Goal: Task Accomplishment & Management: Complete application form

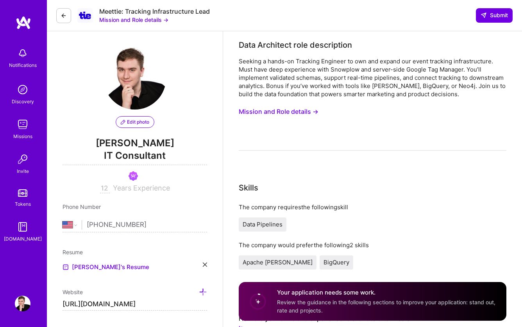
select select "US"
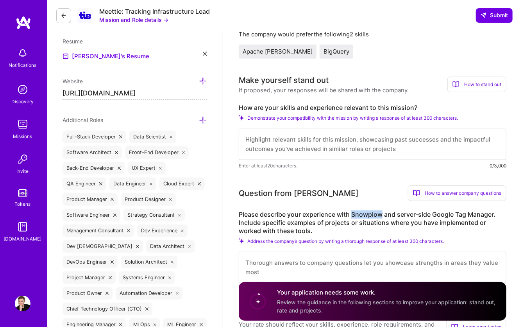
scroll to position [212, 0]
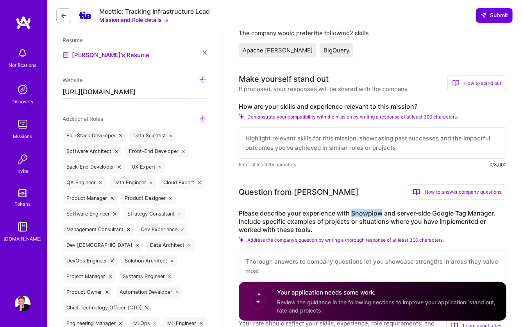
click at [262, 136] on textarea at bounding box center [373, 142] width 268 height 31
click at [260, 147] on textarea at bounding box center [373, 142] width 268 height 31
paste textarea "Go Production Mastery: Go is my most-used programming language with 388k+ LOC c…"
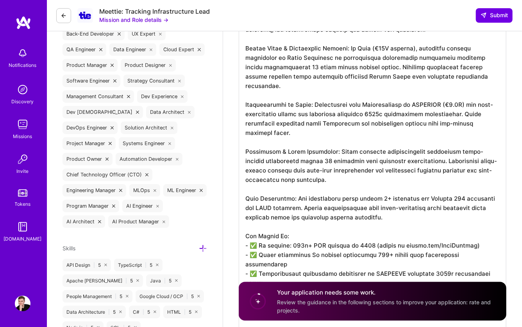
scroll to position [339, 0]
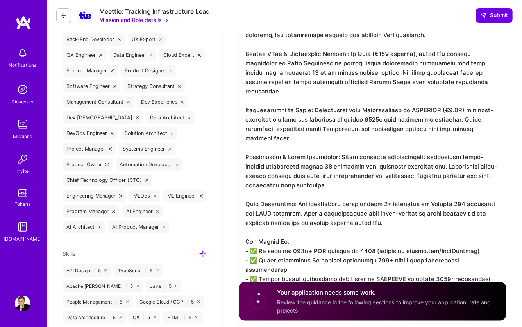
click at [299, 241] on textarea at bounding box center [373, 217] width 268 height 462
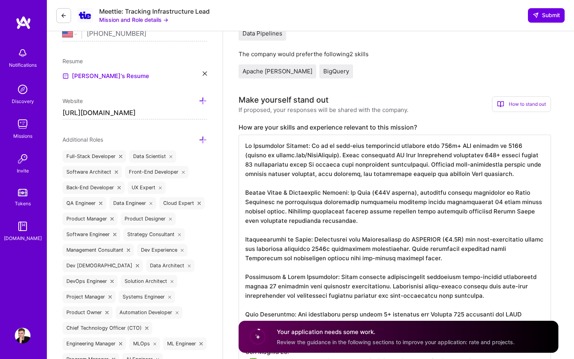
scroll to position [194, 0]
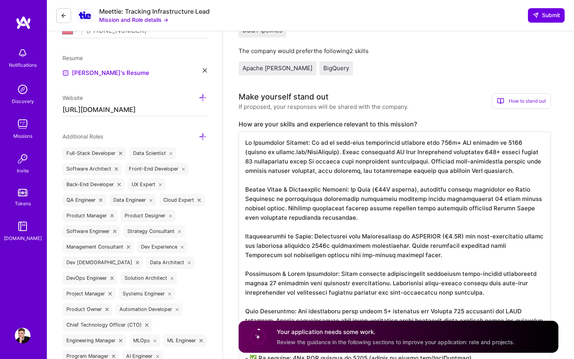
drag, startPoint x: 422, startPoint y: 247, endPoint x: 336, endPoint y: 208, distance: 94.8
click at [336, 208] on textarea at bounding box center [395, 363] width 312 height 462
drag, startPoint x: 291, startPoint y: 229, endPoint x: 247, endPoint y: 136, distance: 102.7
click at [247, 136] on textarea at bounding box center [395, 363] width 312 height 462
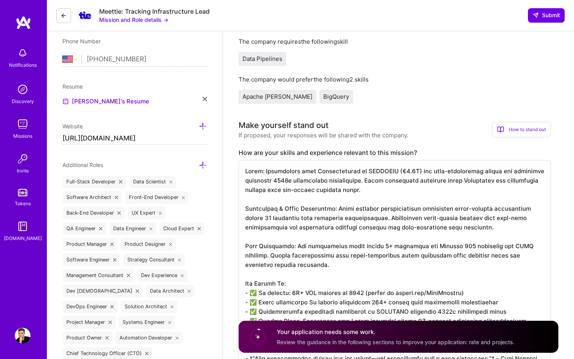
scroll to position [167, 0]
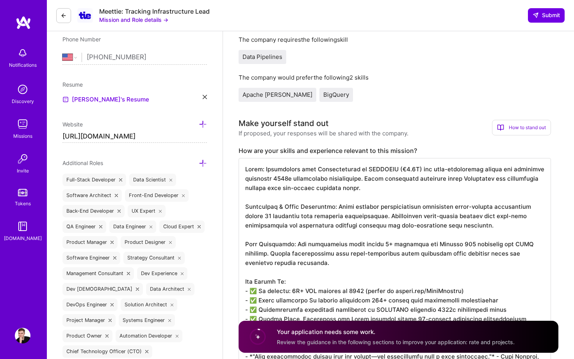
click at [259, 161] on textarea at bounding box center [395, 319] width 312 height 322
click at [263, 53] on span "Data Pipelines" at bounding box center [263, 56] width 40 height 7
copy span "Data Pipelines"
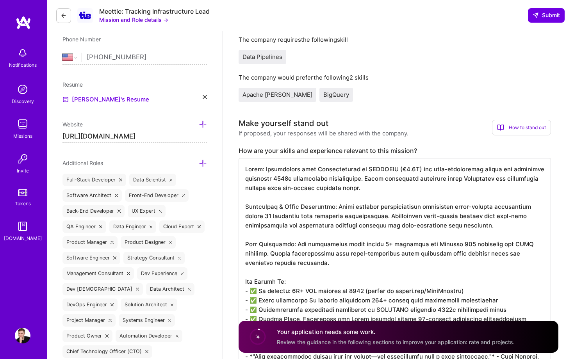
click at [259, 162] on textarea at bounding box center [395, 319] width 312 height 322
paste textarea "Data Pipelines"
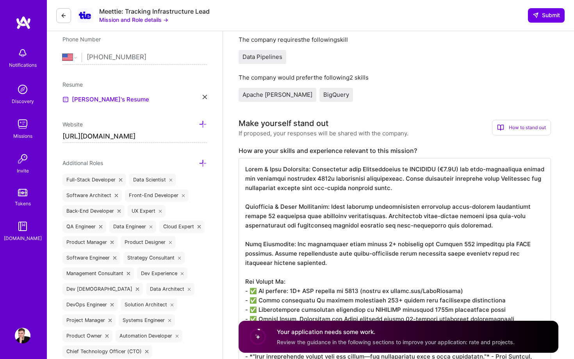
drag, startPoint x: 344, startPoint y: 162, endPoint x: 404, endPoint y: 162, distance: 59.8
click at [404, 162] on textarea at bounding box center [395, 319] width 312 height 322
drag, startPoint x: 472, startPoint y: 162, endPoint x: 311, endPoint y: 161, distance: 160.9
click at [311, 161] on textarea at bounding box center [395, 319] width 312 height 322
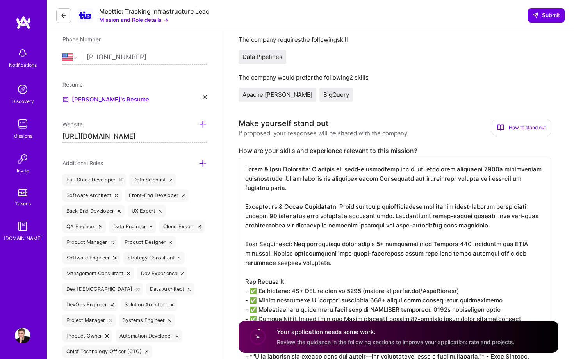
drag, startPoint x: 345, startPoint y: 161, endPoint x: 482, endPoint y: 159, distance: 137.1
click at [482, 159] on textarea at bounding box center [395, 319] width 312 height 322
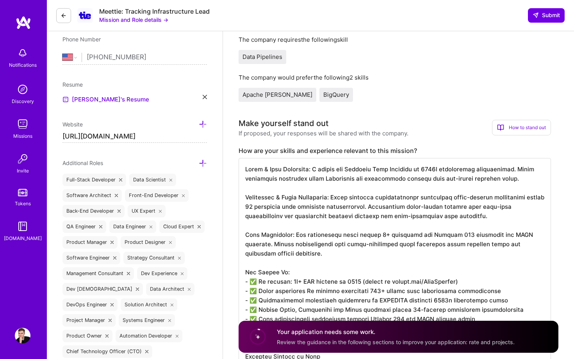
drag, startPoint x: 439, startPoint y: 162, endPoint x: 516, endPoint y: 162, distance: 76.2
click at [516, 162] on textarea at bounding box center [395, 314] width 312 height 312
drag, startPoint x: 523, startPoint y: 170, endPoint x: 500, endPoint y: 162, distance: 24.5
click at [500, 162] on textarea at bounding box center [395, 314] width 312 height 312
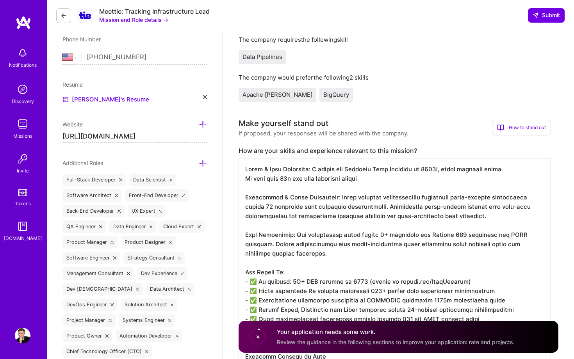
click at [349, 171] on textarea at bounding box center [395, 314] width 312 height 312
paste textarea
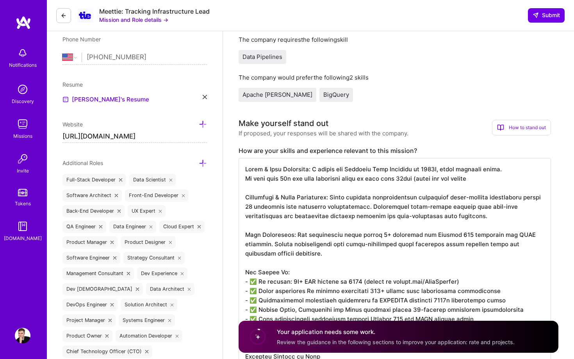
click at [505, 164] on textarea at bounding box center [395, 314] width 312 height 312
click at [505, 161] on textarea at bounding box center [395, 314] width 312 height 312
click at [457, 162] on textarea at bounding box center [395, 314] width 312 height 312
paste textarea "also"
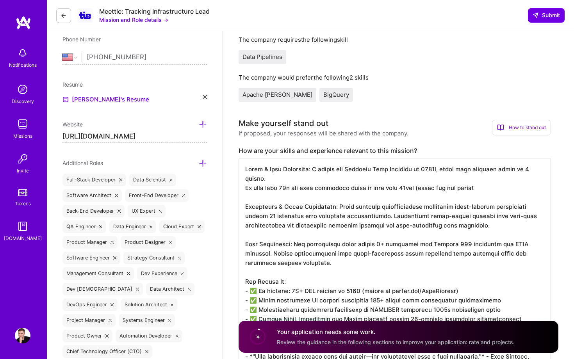
click at [495, 169] on textarea at bounding box center [395, 314] width 312 height 312
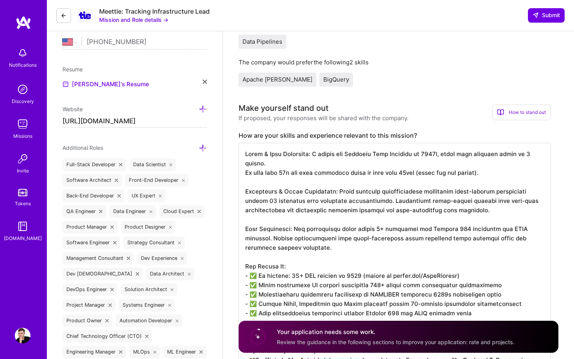
click at [432, 177] on textarea at bounding box center [395, 299] width 312 height 312
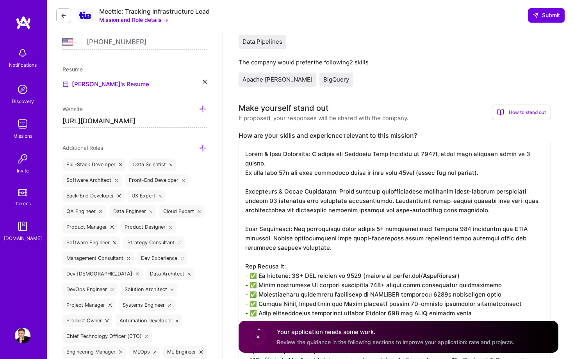
drag, startPoint x: 284, startPoint y: 174, endPoint x: 305, endPoint y: 175, distance: 21.1
click at [305, 175] on textarea at bounding box center [395, 299] width 312 height 312
drag, startPoint x: 334, startPoint y: 175, endPoint x: 284, endPoint y: 175, distance: 49.2
click at [284, 175] on textarea at bounding box center [395, 299] width 312 height 312
drag, startPoint x: 447, startPoint y: 189, endPoint x: 242, endPoint y: 170, distance: 205.6
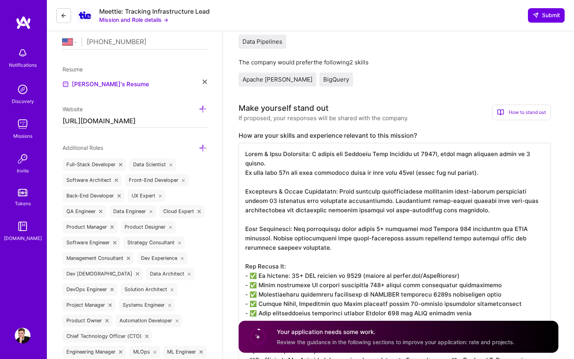
click at [242, 170] on textarea at bounding box center [395, 299] width 312 height 312
paste textarea "afka Experience"
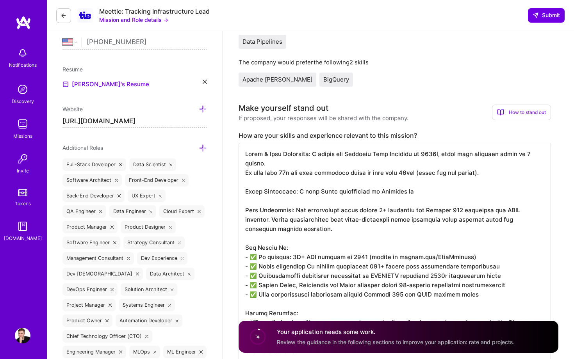
click at [354, 145] on textarea at bounding box center [395, 290] width 312 height 294
click at [413, 177] on textarea at bounding box center [395, 290] width 312 height 294
paste textarea "Hornbach"
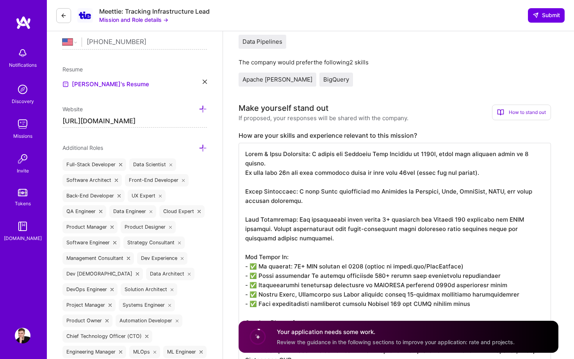
click at [398, 208] on textarea at bounding box center [395, 294] width 312 height 303
click at [323, 183] on textarea at bounding box center [395, 294] width 312 height 303
click at [383, 202] on textarea at bounding box center [395, 294] width 312 height 303
drag, startPoint x: 271, startPoint y: 207, endPoint x: 426, endPoint y: 220, distance: 154.8
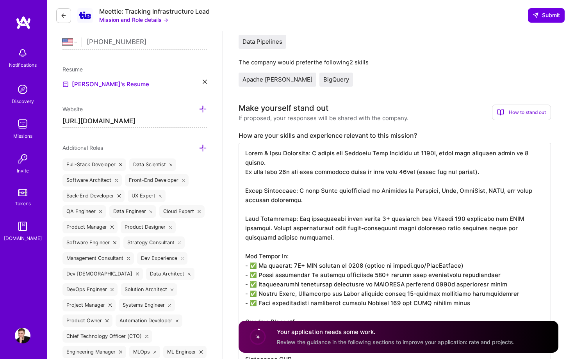
click at [426, 220] on textarea at bounding box center [395, 294] width 312 height 303
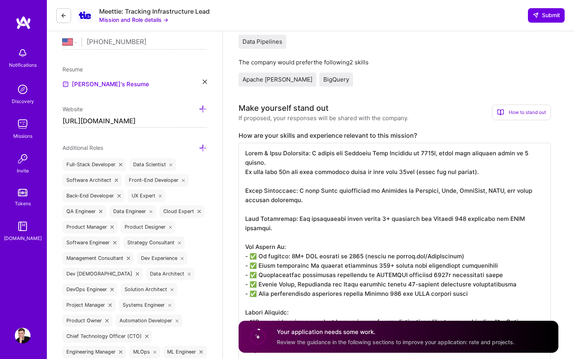
scroll to position [0, 0]
click at [358, 202] on textarea at bounding box center [395, 290] width 312 height 294
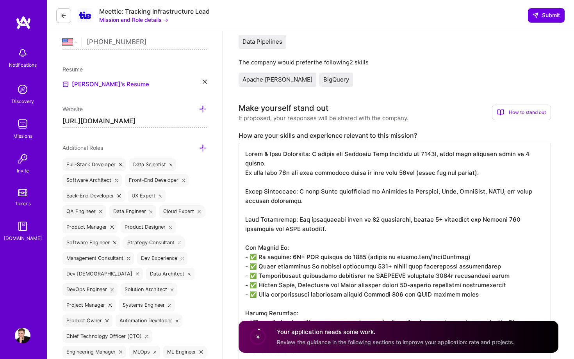
click at [369, 209] on textarea at bounding box center [395, 290] width 312 height 294
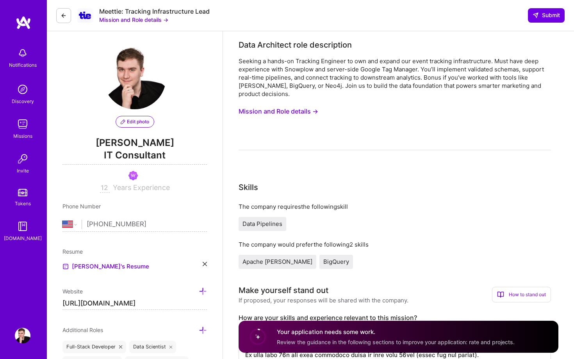
click at [307, 105] on button "Mission and Role details →" at bounding box center [279, 111] width 80 height 14
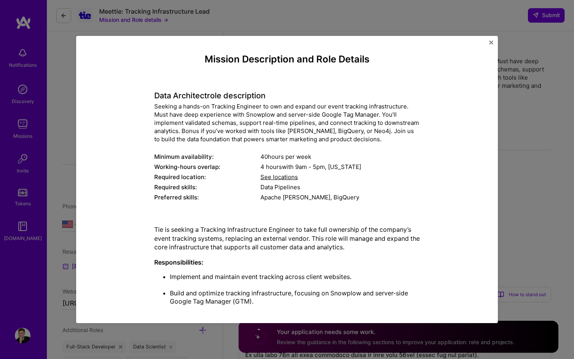
scroll to position [12, 0]
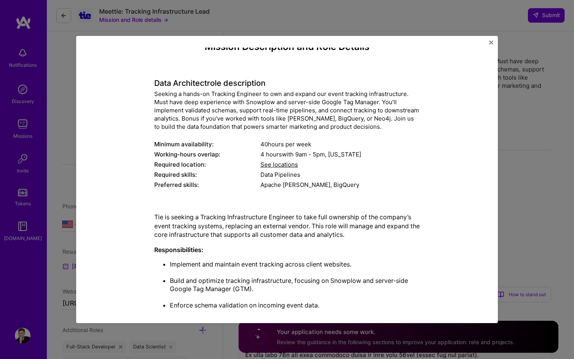
click at [315, 118] on div "Seeking a hands-on Tracking Engineer to own and expand our event tracking infra…" at bounding box center [287, 110] width 266 height 41
click at [491, 44] on img "Close" at bounding box center [491, 43] width 4 height 4
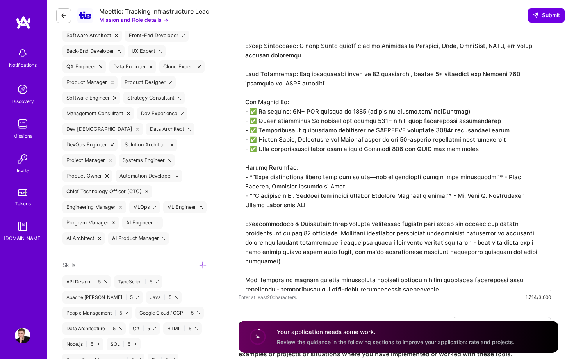
scroll to position [340, 0]
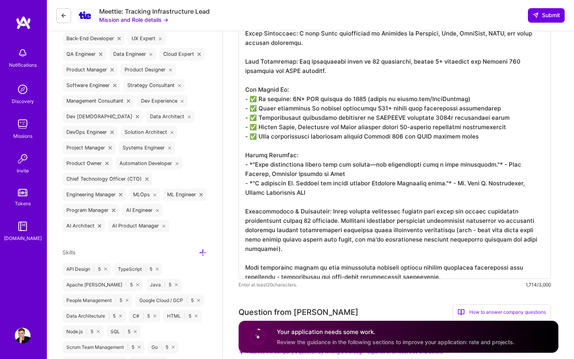
drag, startPoint x: 369, startPoint y: 102, endPoint x: 257, endPoint y: 99, distance: 112.5
click at [257, 99] on textarea at bounding box center [395, 133] width 312 height 294
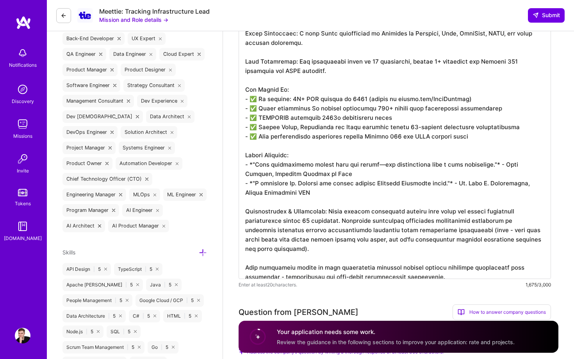
drag, startPoint x: 407, startPoint y: 110, endPoint x: 494, endPoint y: 111, distance: 86.7
click at [494, 111] on textarea at bounding box center [395, 133] width 312 height 294
click at [382, 107] on textarea at bounding box center [395, 133] width 312 height 294
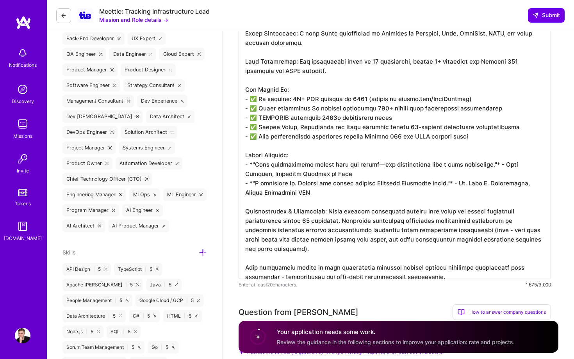
click at [382, 107] on textarea at bounding box center [395, 133] width 312 height 294
click at [384, 107] on textarea at bounding box center [395, 133] width 312 height 294
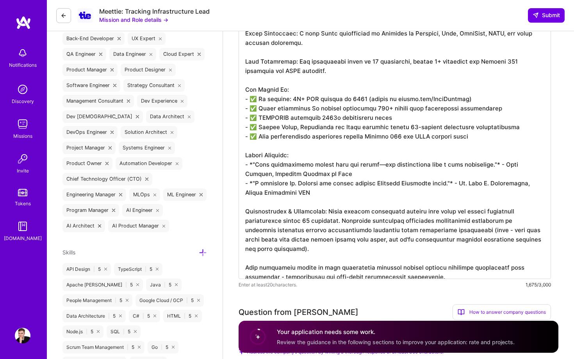
click at [384, 107] on textarea at bounding box center [395, 133] width 312 height 294
drag, startPoint x: 295, startPoint y: 108, endPoint x: 512, endPoint y: 106, distance: 218.0
click at [512, 107] on textarea at bounding box center [395, 133] width 312 height 294
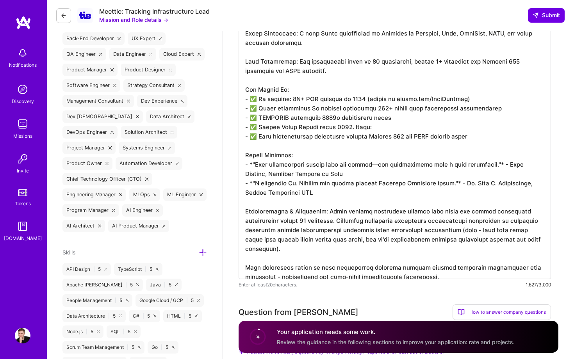
paste textarea "https://www.youtube.com/watch?v=vXw11WOjrMI"
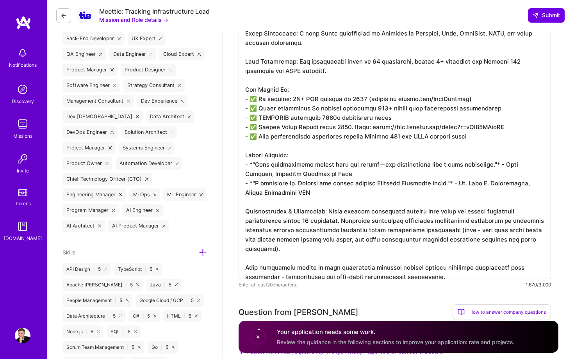
click at [362, 111] on textarea at bounding box center [395, 133] width 312 height 294
click at [397, 120] on textarea at bounding box center [395, 133] width 312 height 294
click at [354, 110] on textarea at bounding box center [395, 133] width 312 height 294
click at [320, 118] on textarea at bounding box center [395, 133] width 312 height 294
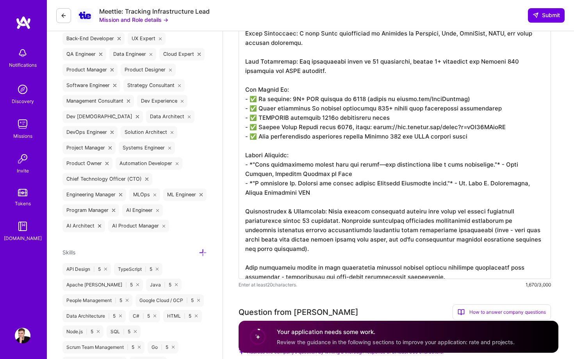
click at [320, 118] on textarea at bounding box center [395, 133] width 312 height 294
click at [281, 139] on textarea at bounding box center [395, 133] width 312 height 294
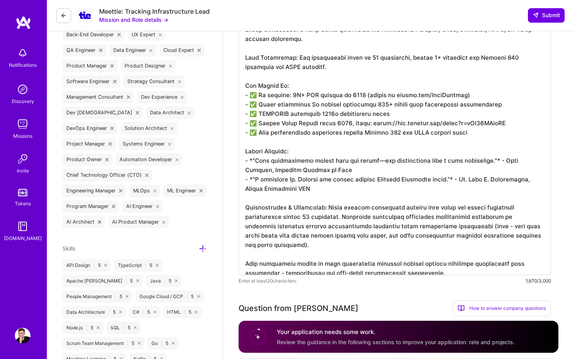
click at [430, 162] on textarea at bounding box center [395, 129] width 312 height 294
paste textarea "engineering"
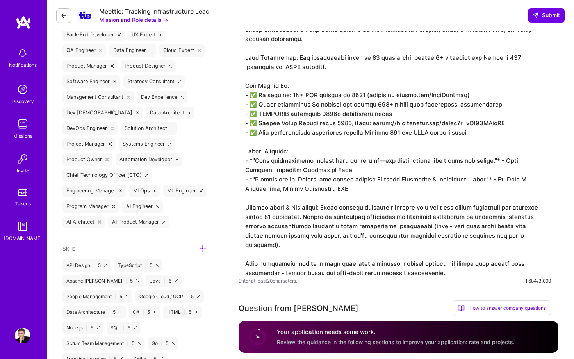
click at [438, 163] on textarea at bounding box center [395, 129] width 312 height 294
click at [453, 145] on textarea at bounding box center [395, 129] width 312 height 294
click at [474, 142] on textarea at bounding box center [395, 129] width 312 height 294
click at [329, 188] on textarea at bounding box center [395, 129] width 312 height 294
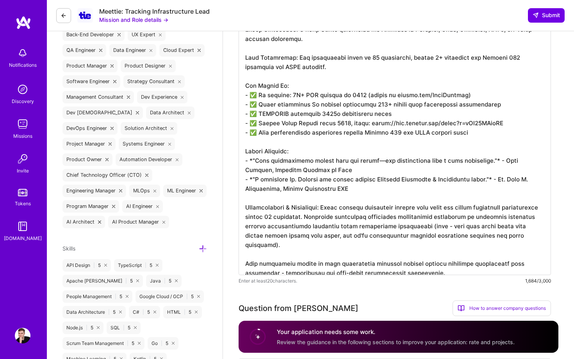
click at [329, 188] on textarea at bounding box center [395, 129] width 312 height 294
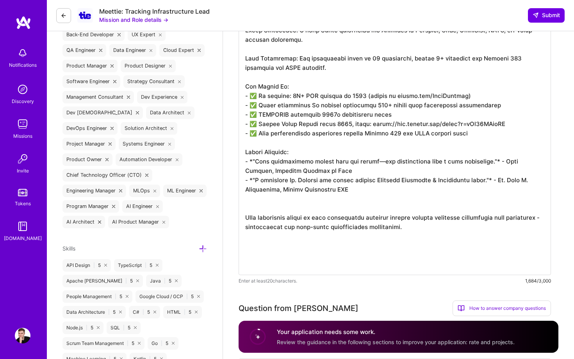
scroll to position [0, 0]
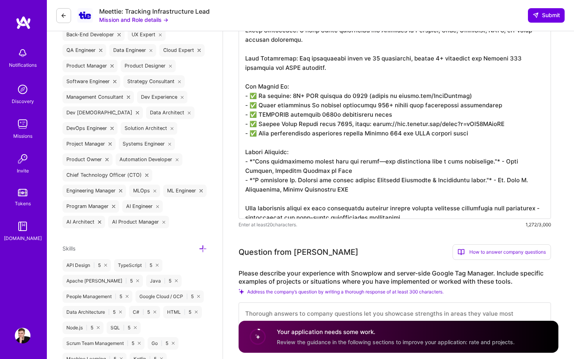
click at [328, 194] on textarea at bounding box center [395, 100] width 312 height 237
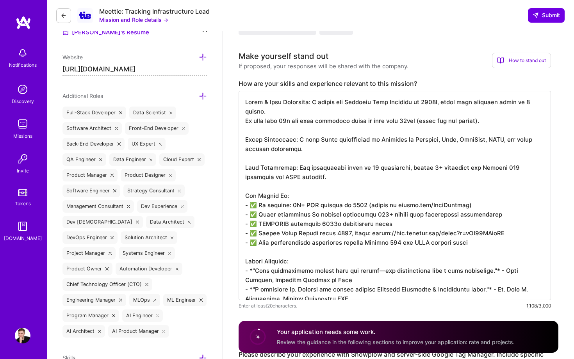
click at [318, 196] on textarea at bounding box center [395, 195] width 312 height 209
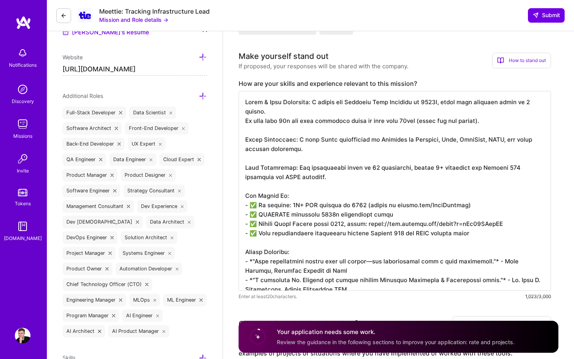
click at [321, 203] on textarea at bounding box center [395, 191] width 312 height 200
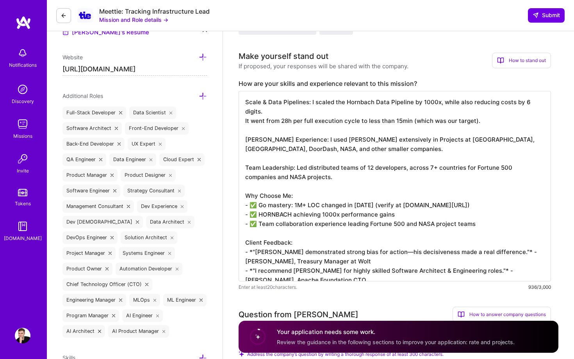
click at [324, 180] on textarea "Scale & Data Pipelines: I scaled the Hornbach Data Pipeline by 1000x, while als…" at bounding box center [395, 186] width 312 height 191
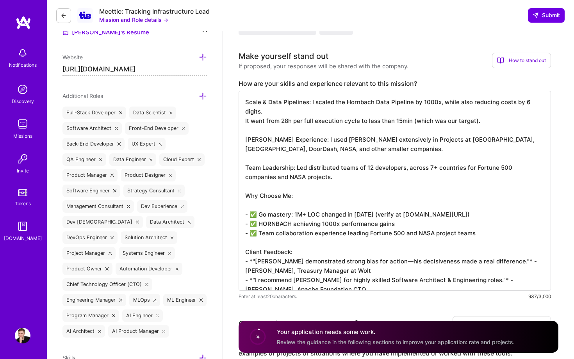
paste textarea "- ✅ Google Cloud Expert since 2018, prove: https://www.youtube.com/watch?v=vXw1…"
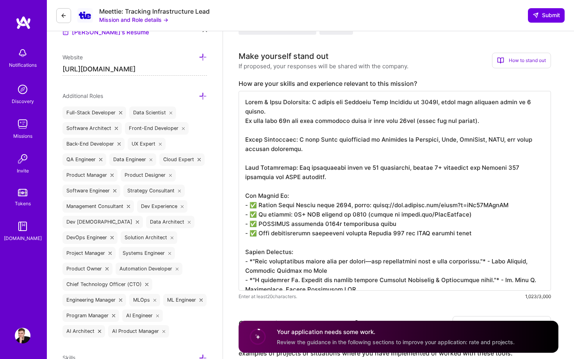
scroll to position [228, 0]
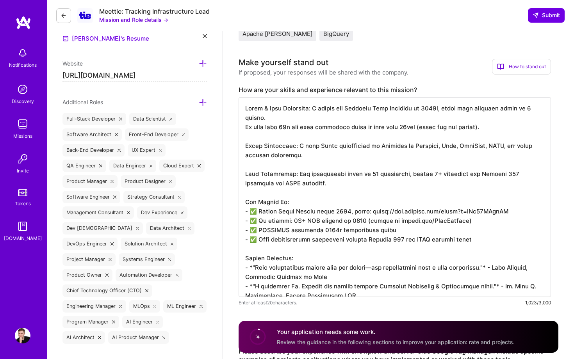
click at [349, 159] on textarea at bounding box center [395, 197] width 312 height 200
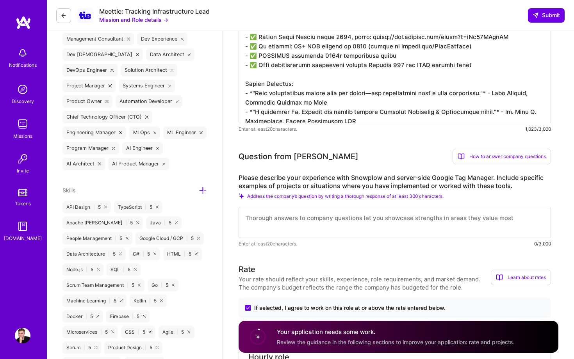
scroll to position [421, 0]
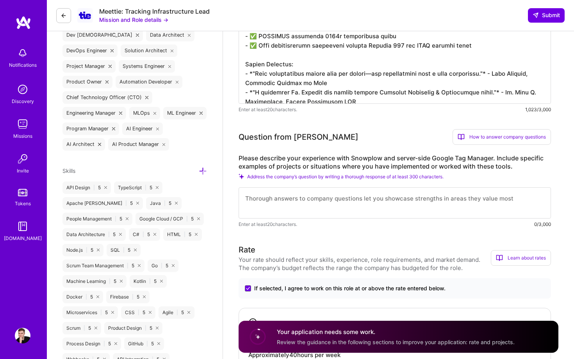
type textarea "Scale & Data Pipelines: I scaled the Hornbach Data Pipeline by 1000x, while als…"
click at [343, 200] on textarea at bounding box center [395, 202] width 312 height 31
click at [348, 190] on textarea at bounding box center [395, 202] width 312 height 31
click at [348, 187] on textarea at bounding box center [395, 202] width 312 height 31
click at [347, 189] on textarea at bounding box center [395, 202] width 312 height 31
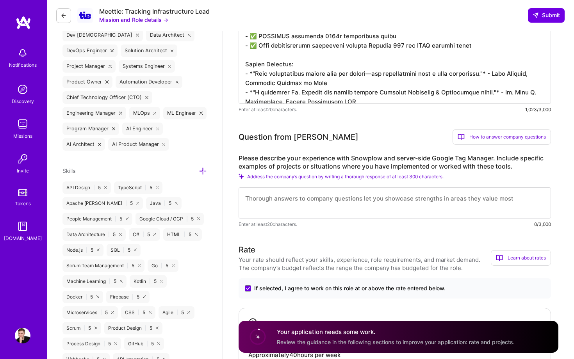
click at [365, 154] on label "Please describe your experience with Snowplow and server-side Google Tag Manage…" at bounding box center [395, 162] width 312 height 16
copy label "Snowplow"
click at [334, 194] on textarea at bounding box center [395, 202] width 312 height 31
paste textarea "Snowplow"
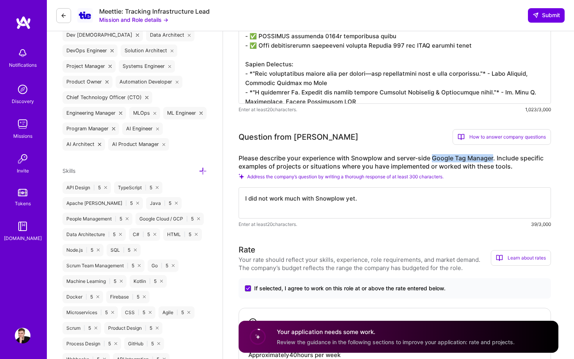
drag, startPoint x: 434, startPoint y: 150, endPoint x: 495, endPoint y: 151, distance: 60.9
click at [495, 154] on label "Please describe your experience with Snowplow and server-side Google Tag Manage…" at bounding box center [395, 162] width 312 height 16
copy label "Google Tag Manager"
click at [391, 198] on textarea "I did not work much with Snowplow yet." at bounding box center [395, 202] width 312 height 31
paste textarea "Google Tag Manager"
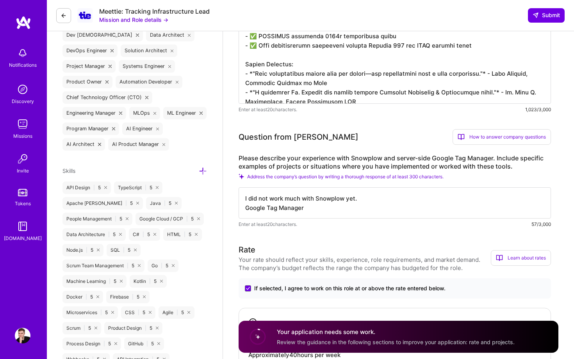
drag, startPoint x: 381, startPoint y: 198, endPoint x: 241, endPoint y: 196, distance: 139.8
click at [241, 196] on textarea "I did not work much with Snowplow yet. Google Tag Manager" at bounding box center [395, 202] width 312 height 31
click at [246, 191] on textarea "I did not work much with Snowplow yet." at bounding box center [395, 202] width 312 height 31
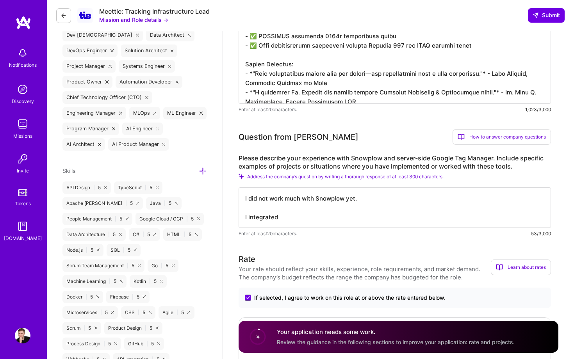
paste textarea "Google Tag Manager"
click at [322, 207] on textarea "I did not work much with Snowplow yet. I integrated and managed Google Tag Mana…" at bounding box center [395, 207] width 312 height 41
paste textarea "I integrated and managed Google Tag Manager for many internal projects and cust…"
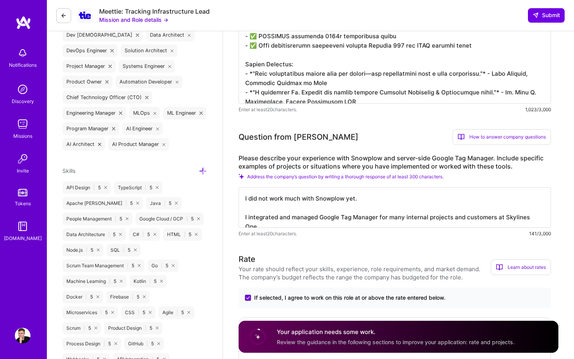
click at [318, 187] on textarea "I did not work much with Snowplow yet. I integrated and managed Google Tag Mana…" at bounding box center [395, 207] width 312 height 41
click at [316, 191] on textarea "I did not work much with Snowplow yet. I integrated and managed Google Tag Mana…" at bounding box center [395, 207] width 312 height 41
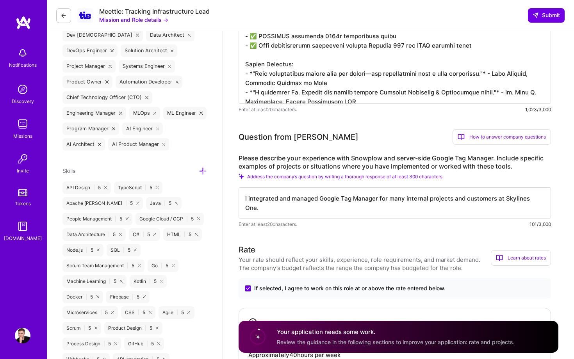
click at [319, 195] on textarea "I integrated and managed Google Tag Manager for many internal projects and cust…" at bounding box center [395, 202] width 312 height 31
paste textarea "I did not work much with Snowplow yet."
click at [334, 200] on textarea "I integrated and managed Google Tag Manager for many internal projects and cust…" at bounding box center [395, 202] width 312 height 31
click at [391, 199] on textarea "I integrated and managed Google Tag Manager for many internal projects and cust…" at bounding box center [395, 202] width 312 height 31
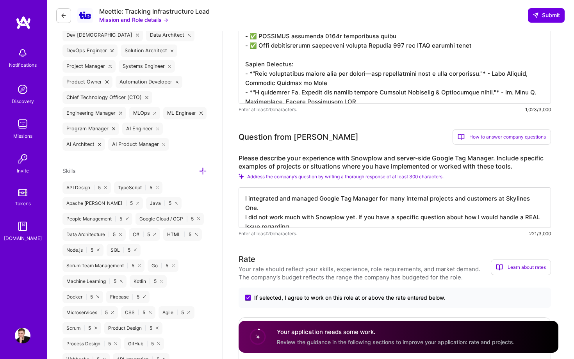
click at [335, 196] on textarea "I integrated and managed Google Tag Manager for many internal projects and cust…" at bounding box center [395, 207] width 312 height 41
click at [327, 212] on textarea "I integrated and managed Google Tag Manager for many internal projects and cust…" at bounding box center [395, 207] width 312 height 41
paste textarea "Snowplow"
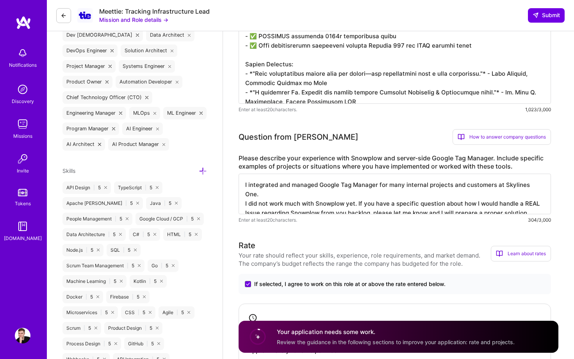
click at [395, 185] on textarea "I integrated and managed Google Tag Manager for many internal projects and cust…" at bounding box center [395, 194] width 312 height 41
click at [385, 179] on textarea "I integrated and managed Google Tag Manager for many internal projects and cust…" at bounding box center [395, 194] width 312 height 41
click at [361, 185] on textarea "- I integrated and managed Google Tag Manager for many internal projects and cu…" at bounding box center [395, 194] width 312 height 41
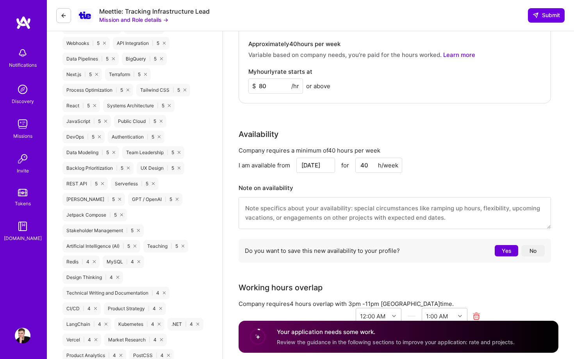
scroll to position [739, 0]
type textarea "- I integrated and managed Google Tag Manager for many internal projects and cu…"
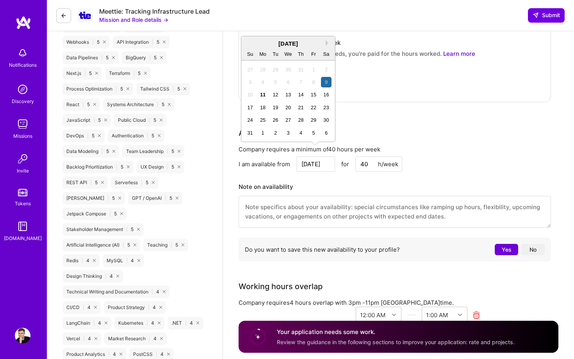
click at [322, 157] on input "Aug 9" at bounding box center [315, 164] width 39 height 15
click at [263, 93] on div "11" at bounding box center [263, 94] width 11 height 11
type input "[DATE]"
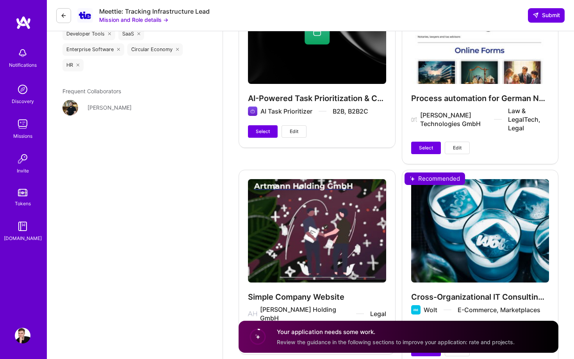
scroll to position [1553, 0]
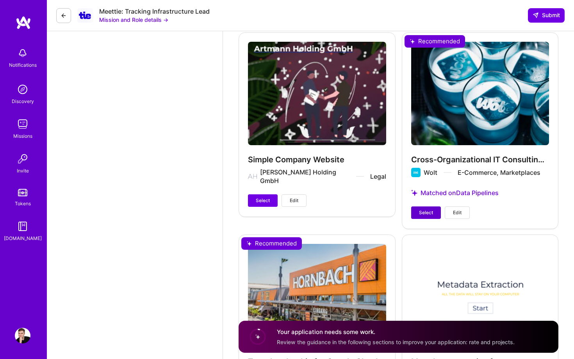
click at [421, 209] on span "Select" at bounding box center [426, 212] width 14 height 7
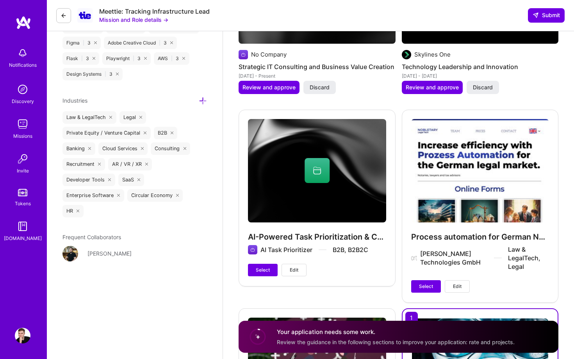
scroll to position [1365, 0]
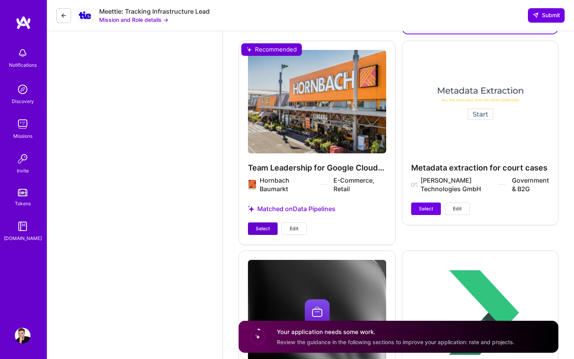
click at [260, 223] on button "Select" at bounding box center [263, 229] width 30 height 12
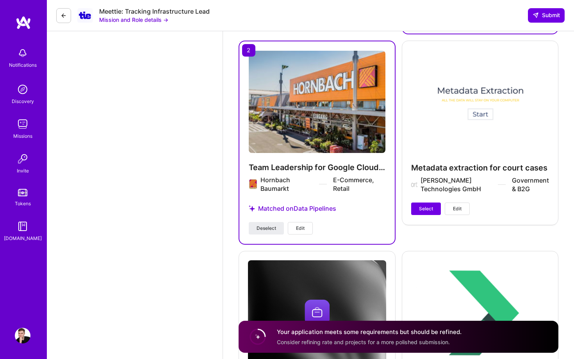
scroll to position [1888, 0]
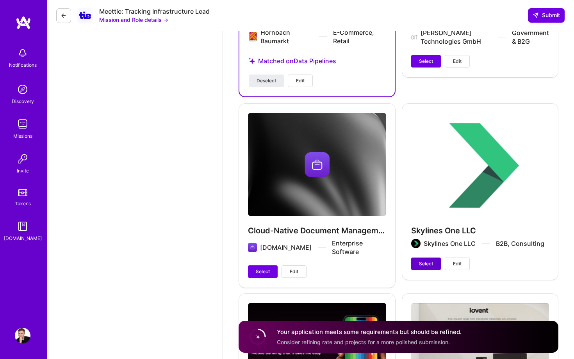
click at [423, 261] on span "Select" at bounding box center [426, 264] width 14 height 7
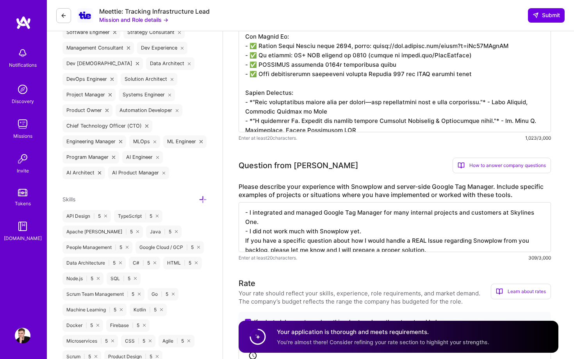
scroll to position [394, 0]
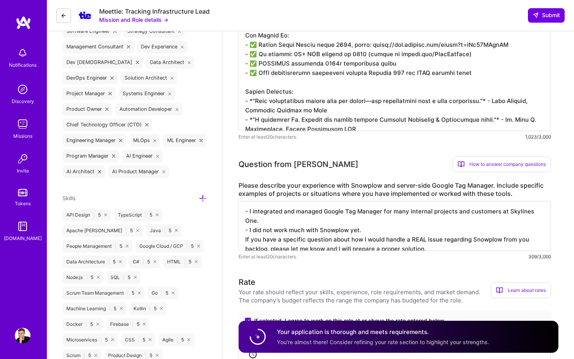
click at [459, 84] on textarea at bounding box center [395, 31] width 312 height 200
click at [521, 14] on span "Submit" at bounding box center [546, 15] width 27 height 8
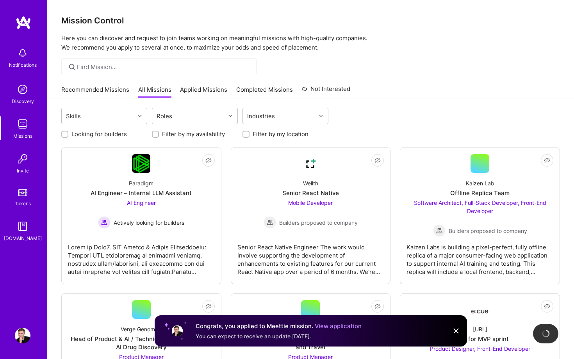
click at [333, 326] on link "View application" at bounding box center [338, 326] width 47 height 7
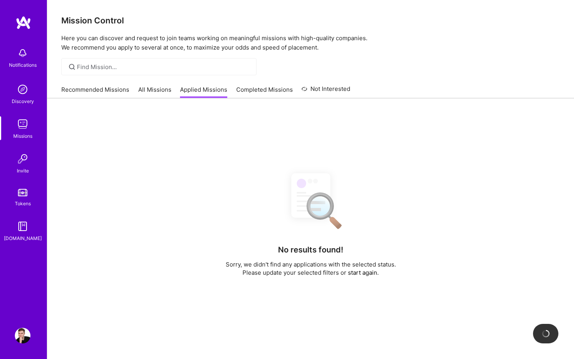
drag, startPoint x: 107, startPoint y: 89, endPoint x: 111, endPoint y: 92, distance: 5.0
click at [107, 89] on link "Recommended Missions" at bounding box center [95, 92] width 68 height 13
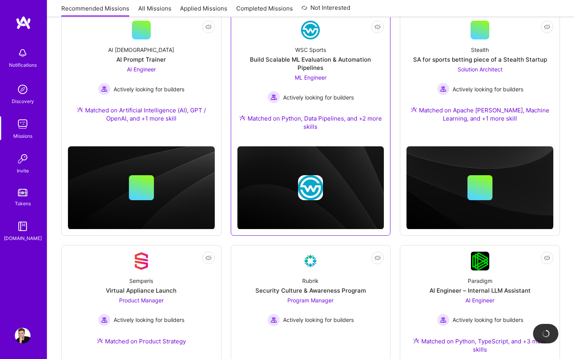
scroll to position [227, 0]
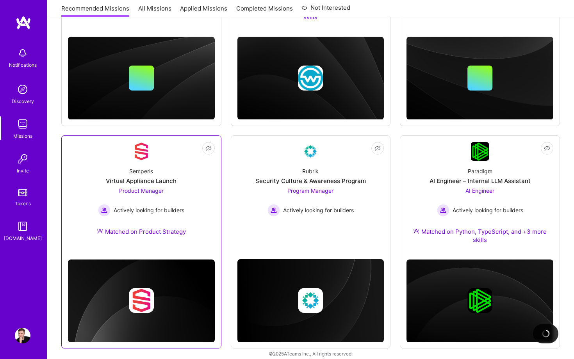
click at [191, 185] on div "Semperis Virtual Appliance Launch Product Manager Actively looking for builders…" at bounding box center [141, 203] width 147 height 84
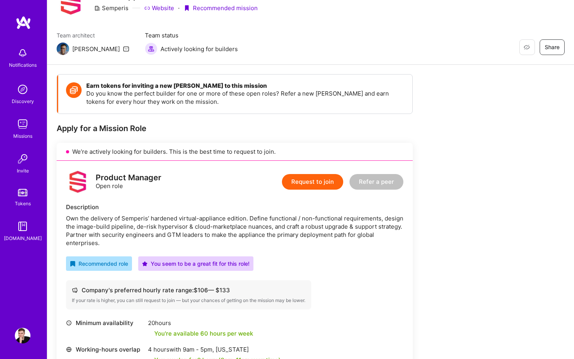
scroll to position [129, 0]
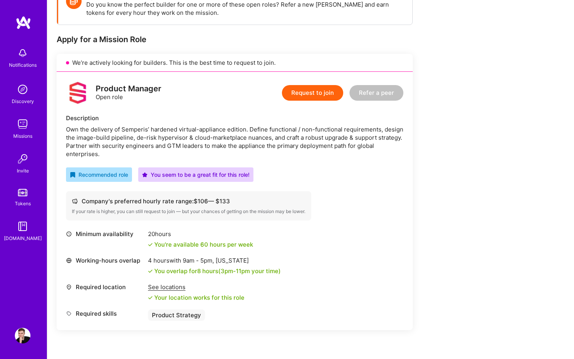
click at [324, 96] on button "Request to join" at bounding box center [312, 93] width 61 height 16
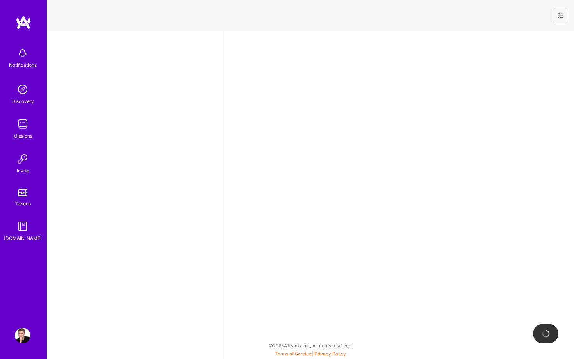
select select "US"
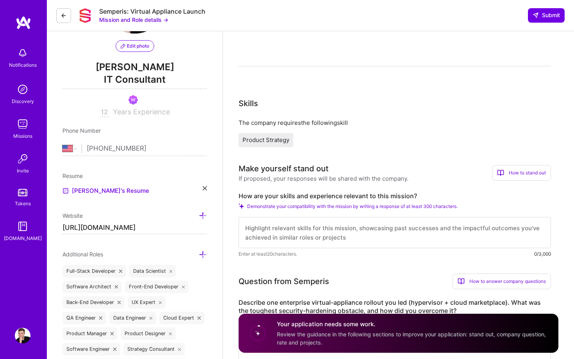
scroll to position [98, 0]
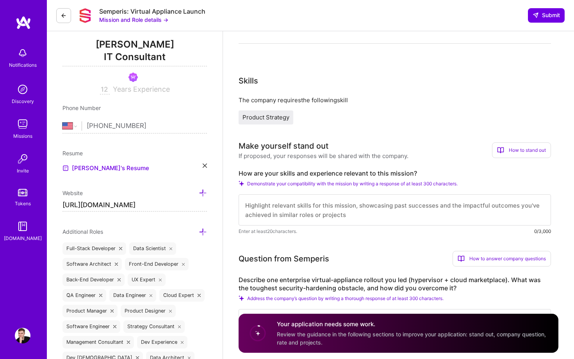
click at [295, 207] on textarea at bounding box center [395, 210] width 312 height 31
paste textarea "Scale & Data Pipelines: I scaled the Hornbach Data Pipeline by 1000x, while als…"
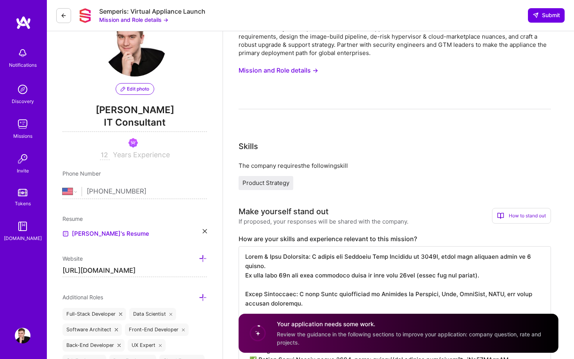
scroll to position [0, 0]
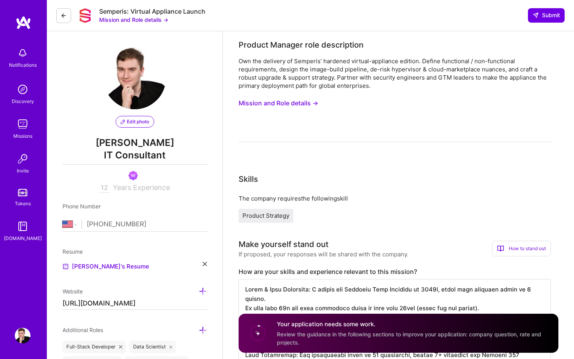
click at [311, 104] on button "Mission and Role details →" at bounding box center [279, 103] width 80 height 14
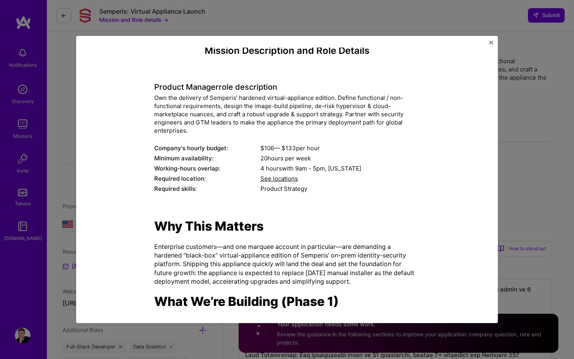
scroll to position [9, 0]
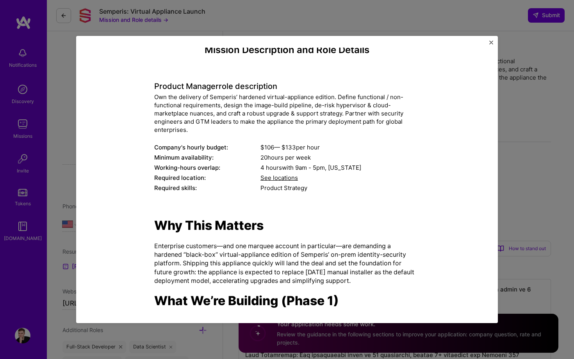
click at [492, 43] on img "Close" at bounding box center [491, 43] width 4 height 4
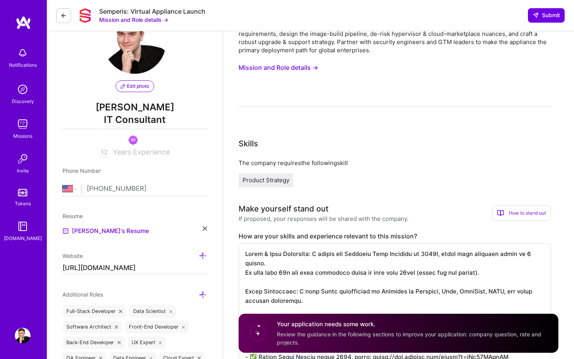
scroll to position [113, 0]
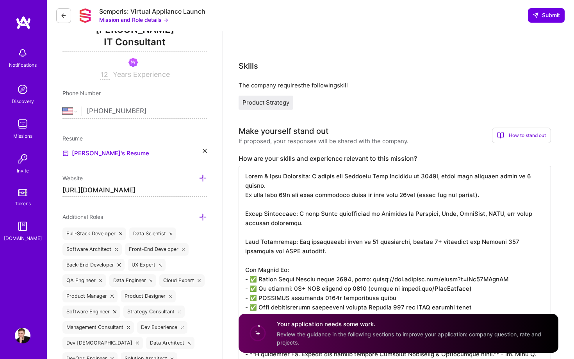
drag, startPoint x: 310, startPoint y: 215, endPoint x: 237, endPoint y: 205, distance: 73.0
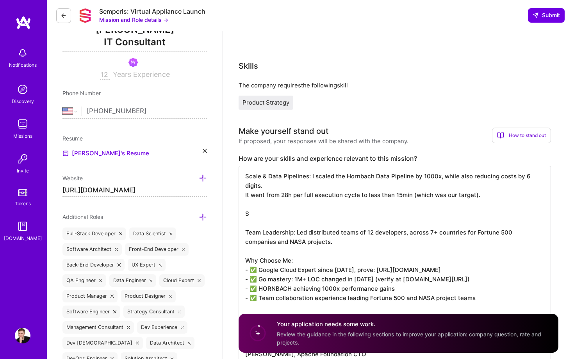
scroll to position [0, 0]
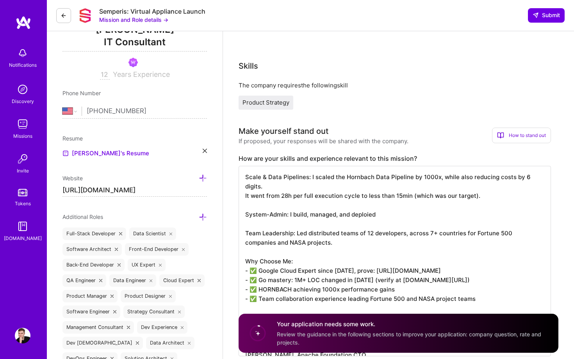
type textarea "Scale & Data Pipelines: I scaled the Hornbach Data Pipeline by 1000x, while als…"
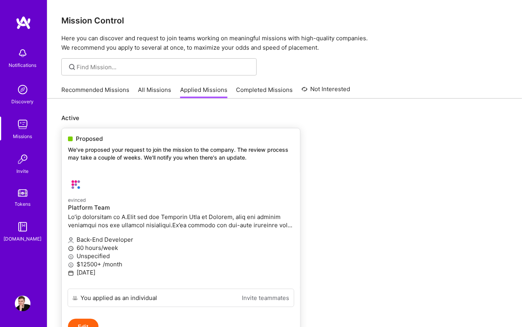
scroll to position [98, 0]
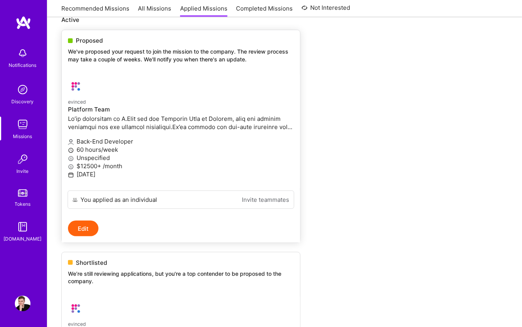
click at [198, 140] on p "Back-End Developer" at bounding box center [181, 141] width 226 height 8
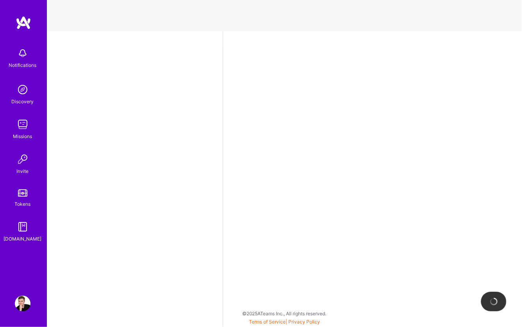
select select "US"
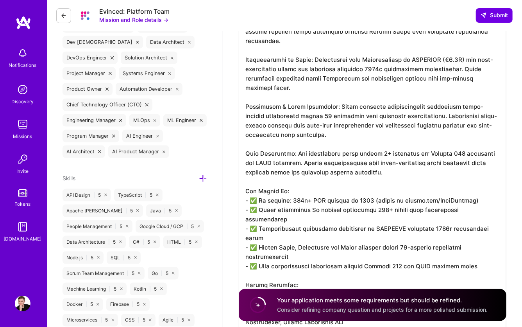
scroll to position [429, 0]
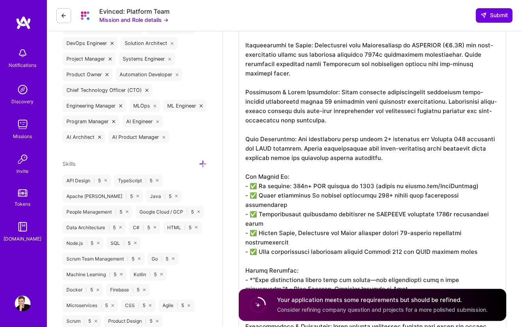
click at [281, 173] on textarea at bounding box center [373, 153] width 268 height 462
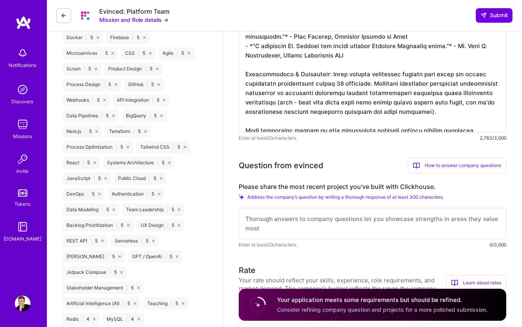
scroll to position [680, 0]
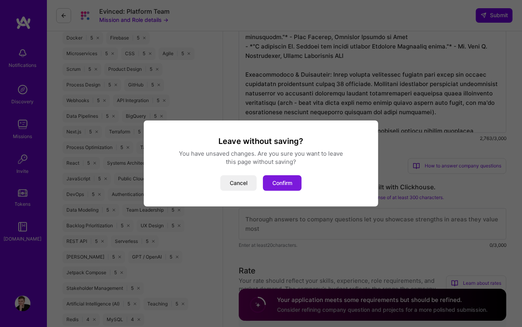
click at [279, 181] on button "Confirm" at bounding box center [282, 183] width 39 height 16
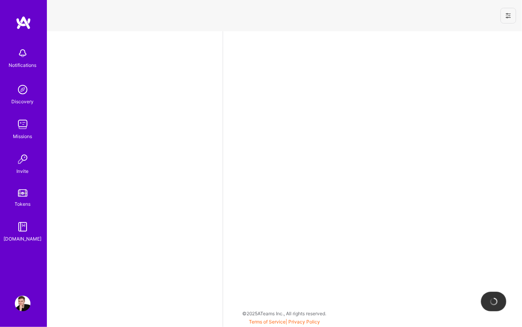
select select "US"
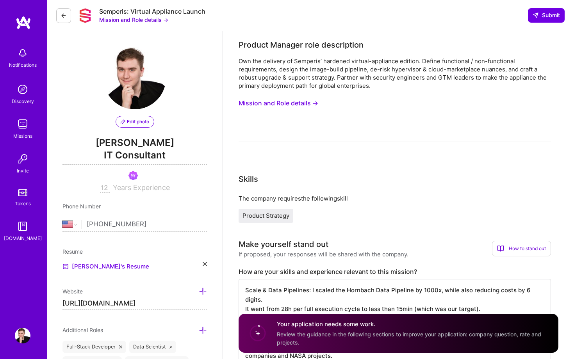
select select "US"
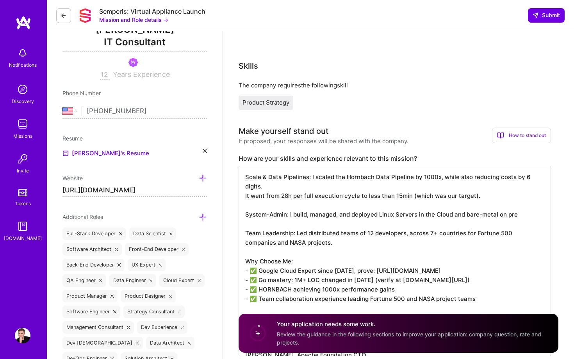
click at [294, 206] on textarea "Scale & Data Pipelines: I scaled the Hornbach Data Pipeline by 1000x, while als…" at bounding box center [395, 261] width 312 height 191
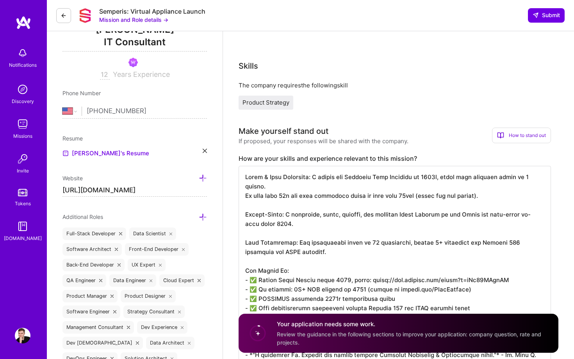
click at [310, 208] on textarea at bounding box center [395, 266] width 312 height 200
paste textarea "[URL][DOMAIN_NAME]"
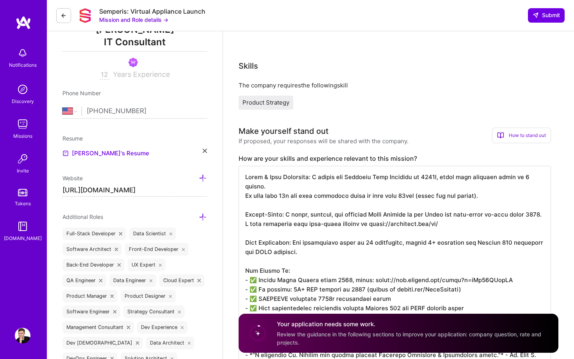
click at [384, 215] on textarea at bounding box center [395, 266] width 312 height 200
click at [456, 213] on textarea at bounding box center [395, 266] width 312 height 200
click at [273, 218] on textarea at bounding box center [395, 266] width 312 height 200
click at [282, 223] on textarea at bounding box center [395, 266] width 312 height 200
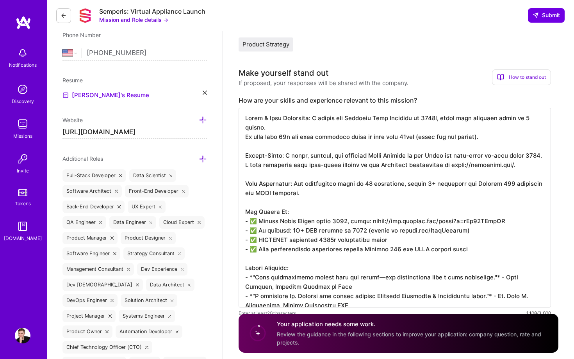
scroll to position [0, 0]
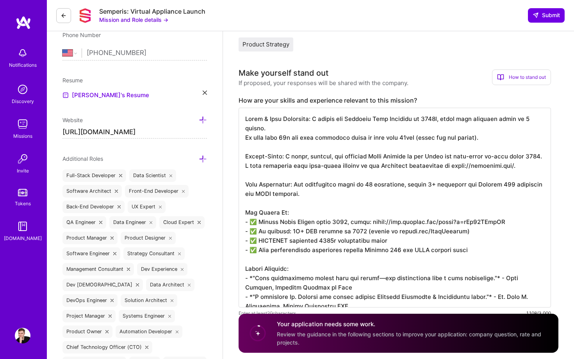
click at [392, 149] on textarea at bounding box center [395, 208] width 312 height 200
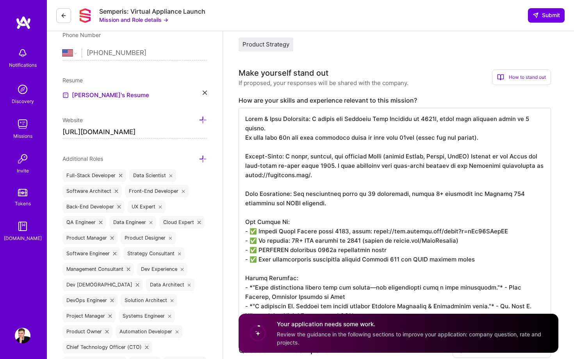
click at [397, 171] on textarea at bounding box center [395, 212] width 312 height 209
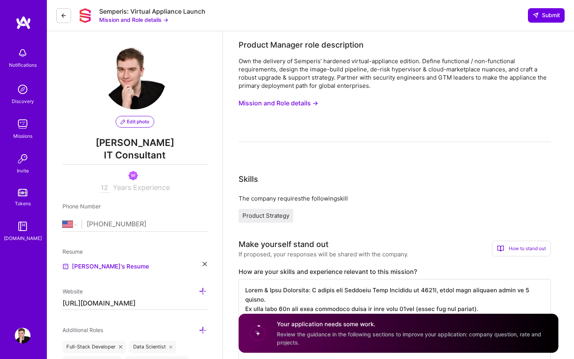
click at [310, 104] on button "Mission and Role details →" at bounding box center [279, 103] width 80 height 14
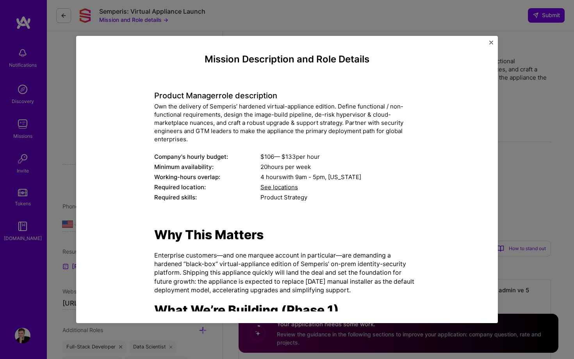
click at [230, 109] on div "Own the delivery of Semperis’ hardened virtual-appliance edition. Define functi…" at bounding box center [287, 122] width 266 height 41
copy div "Semperis"
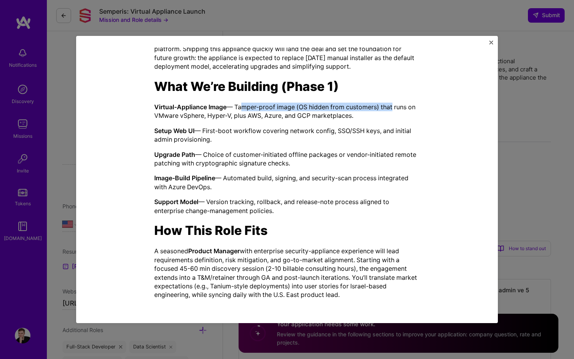
drag, startPoint x: 239, startPoint y: 107, endPoint x: 393, endPoint y: 107, distance: 153.9
click at [393, 107] on p "Virtual-Appliance Image — Tamper-proof image (OS hidden from customers) that ru…" at bounding box center [287, 112] width 266 height 18
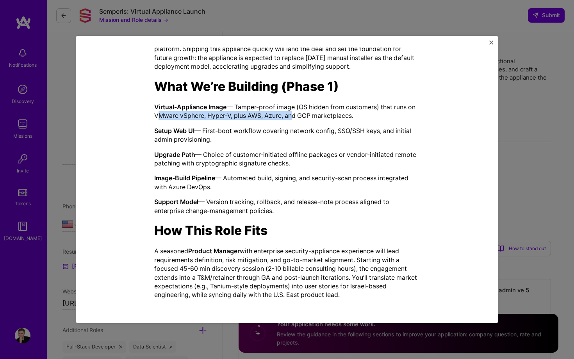
drag, startPoint x: 164, startPoint y: 118, endPoint x: 301, endPoint y: 117, distance: 137.5
click at [301, 117] on p "Virtual-Appliance Image — Tamper-proof image (OS hidden from customers) that ru…" at bounding box center [287, 112] width 266 height 18
click at [488, 44] on div "Mission Description and Role Details Product Manager role description Own the d…" at bounding box center [287, 179] width 422 height 287
drag, startPoint x: 168, startPoint y: 189, endPoint x: 251, endPoint y: 189, distance: 82.8
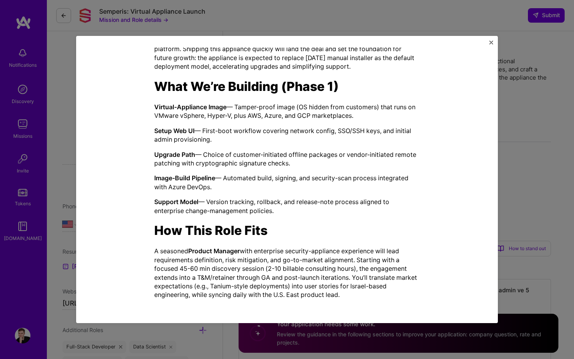
click at [251, 189] on p "Image-Build Pipeline — Automated build, signing, and security-scan process inte…" at bounding box center [287, 183] width 266 height 18
copy p "Azure DevOps."
click at [490, 41] on img "Close" at bounding box center [491, 43] width 4 height 4
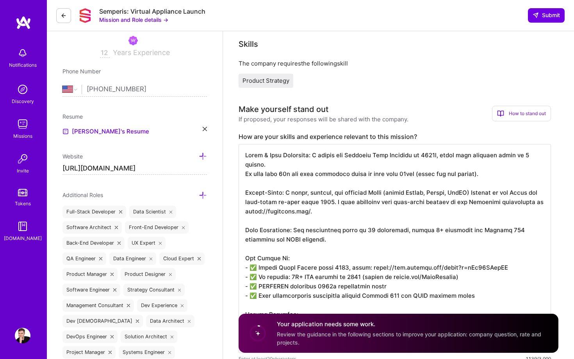
scroll to position [201, 0]
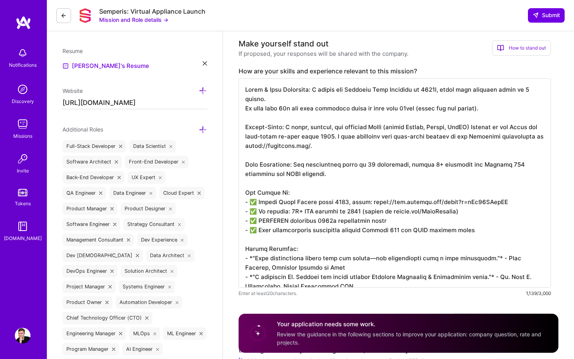
click at [380, 162] on textarea at bounding box center [395, 183] width 312 height 209
click at [510, 193] on textarea at bounding box center [395, 183] width 312 height 209
click at [340, 199] on textarea at bounding box center [395, 183] width 312 height 209
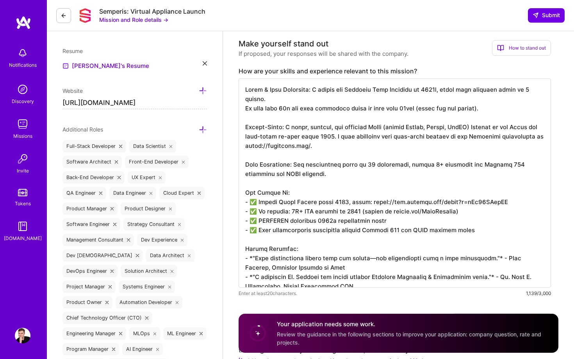
click at [340, 199] on textarea at bounding box center [395, 183] width 312 height 209
drag, startPoint x: 367, startPoint y: 201, endPoint x: 257, endPoint y: 200, distance: 109.4
click at [257, 200] on textarea at bounding box center [395, 183] width 312 height 209
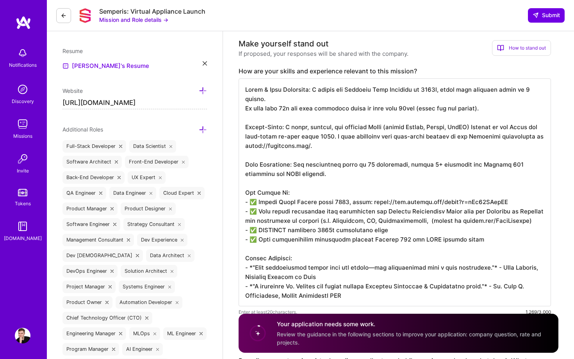
click at [425, 213] on textarea at bounding box center [395, 193] width 312 height 228
paste textarea "virtua"
click at [446, 212] on textarea at bounding box center [395, 193] width 312 height 228
click at [446, 210] on textarea at bounding box center [395, 193] width 312 height 228
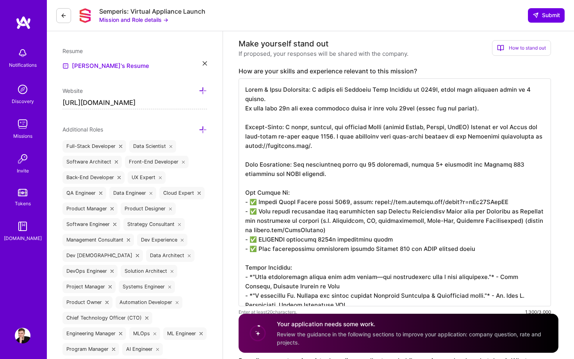
click at [440, 198] on textarea at bounding box center [395, 193] width 312 height 228
click at [438, 218] on textarea at bounding box center [395, 193] width 312 height 228
click at [442, 232] on textarea at bounding box center [395, 193] width 312 height 228
drag, startPoint x: 498, startPoint y: 100, endPoint x: 227, endPoint y: 89, distance: 271.3
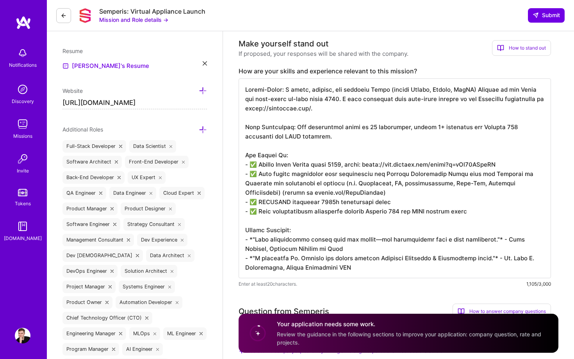
click at [306, 138] on textarea at bounding box center [395, 179] width 312 height 200
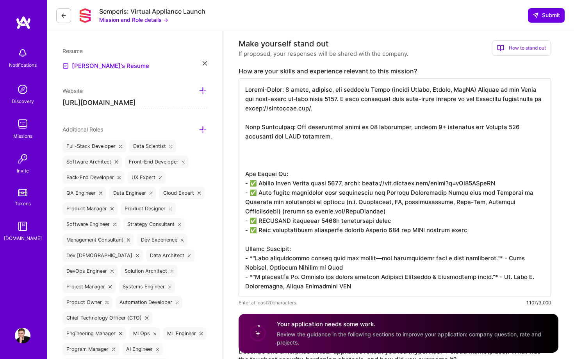
paste textarea "Scale & Data Pipelines: I scaled the Hornbach Data Pipeline by 1000x, while als…"
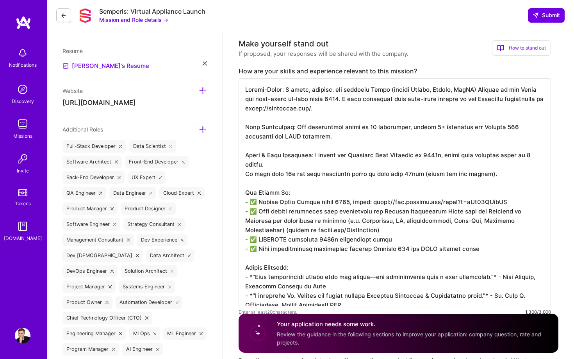
click at [295, 176] on textarea at bounding box center [395, 193] width 312 height 228
click at [475, 240] on textarea at bounding box center [395, 193] width 312 height 228
drag, startPoint x: 476, startPoint y: 239, endPoint x: 240, endPoint y: 239, distance: 235.9
click at [240, 239] on textarea at bounding box center [395, 193] width 312 height 228
click at [474, 244] on textarea at bounding box center [395, 193] width 312 height 228
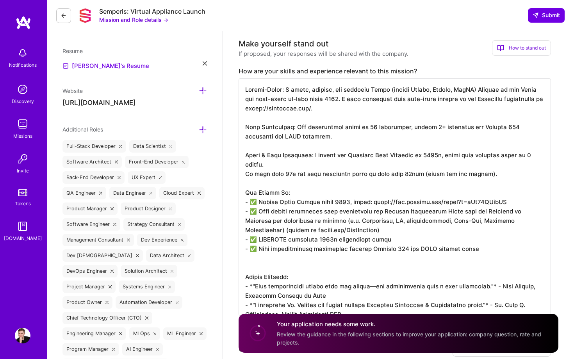
paste textarea "- ✅ Team collaboration experience leading Fortune 500 and NASA project teams"
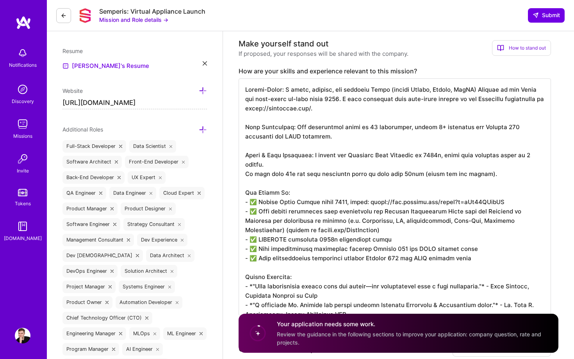
drag, startPoint x: 257, startPoint y: 249, endPoint x: 511, endPoint y: 248, distance: 253.1
click at [511, 248] on textarea at bounding box center [395, 197] width 312 height 237
click at [253, 238] on textarea at bounding box center [395, 197] width 312 height 237
click at [245, 268] on textarea at bounding box center [395, 197] width 312 height 237
paste textarea "✨"
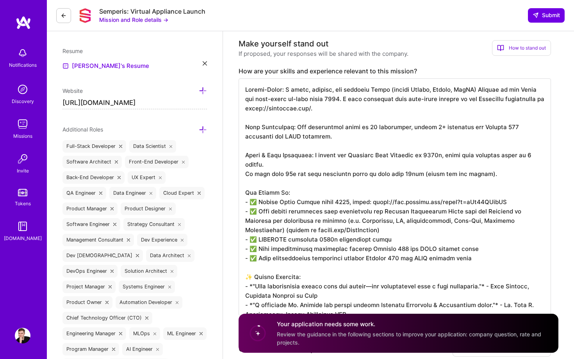
click at [297, 267] on textarea at bounding box center [395, 197] width 312 height 237
paste textarea "✨"
click at [335, 214] on textarea at bounding box center [395, 197] width 312 height 237
drag, startPoint x: 257, startPoint y: 250, endPoint x: 482, endPoint y: 250, distance: 225.4
click at [482, 250] on textarea at bounding box center [395, 197] width 312 height 237
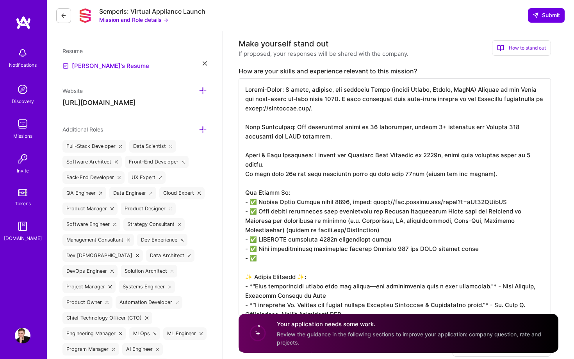
drag, startPoint x: 257, startPoint y: 241, endPoint x: 500, endPoint y: 241, distance: 243.4
click at [500, 241] on textarea at bounding box center [395, 197] width 312 height 237
click at [262, 134] on textarea at bounding box center [395, 197] width 312 height 237
click at [412, 246] on textarea at bounding box center [395, 197] width 312 height 237
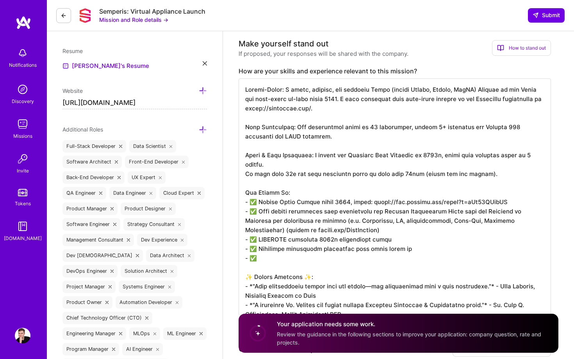
click at [412, 242] on textarea at bounding box center [395, 197] width 312 height 237
paste textarea "NASA"
click at [285, 144] on textarea at bounding box center [395, 197] width 312 height 237
click at [288, 136] on textarea at bounding box center [395, 197] width 312 height 237
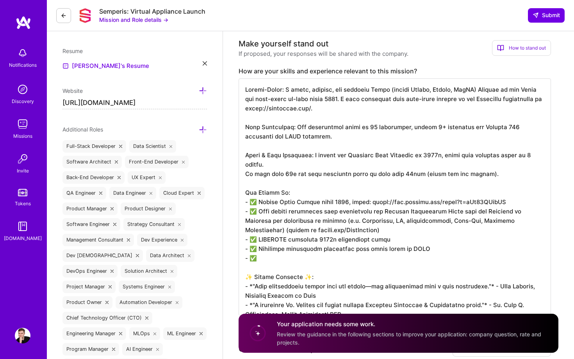
click at [426, 242] on textarea at bounding box center [395, 197] width 312 height 237
paste textarea "projects"
click at [377, 250] on textarea at bounding box center [395, 197] width 312 height 237
click at [379, 247] on textarea at bounding box center [395, 197] width 312 height 237
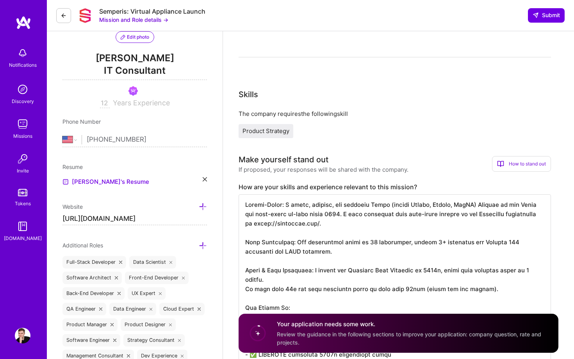
scroll to position [0, 0]
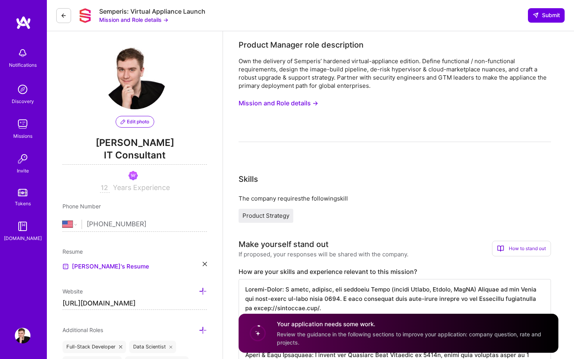
click at [267, 105] on button "Mission and Role details →" at bounding box center [279, 103] width 80 height 14
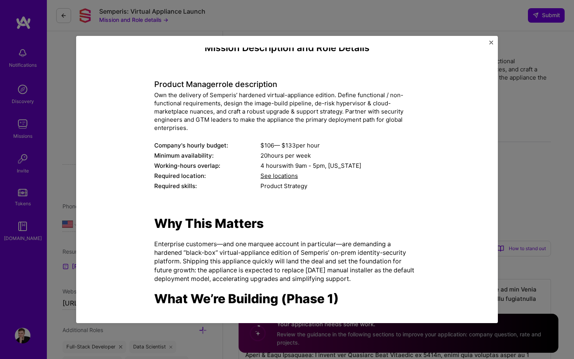
scroll to position [16, 0]
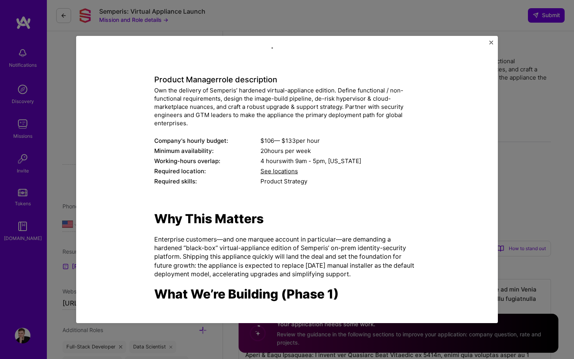
click at [261, 132] on div "Product Manager role description Own the delivery of [PERSON_NAME]’ hardened vi…" at bounding box center [287, 126] width 266 height 123
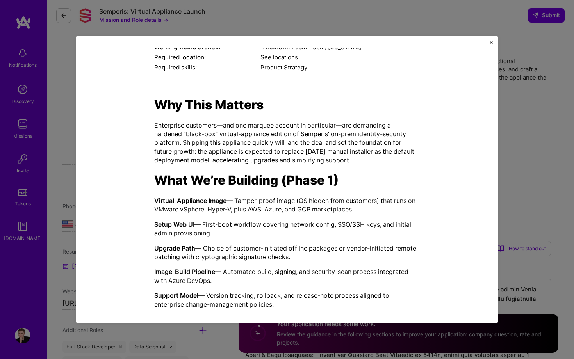
scroll to position [224, 0]
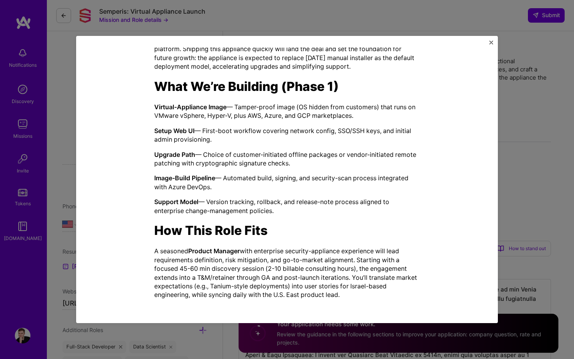
click at [491, 41] on img "Close" at bounding box center [491, 43] width 4 height 4
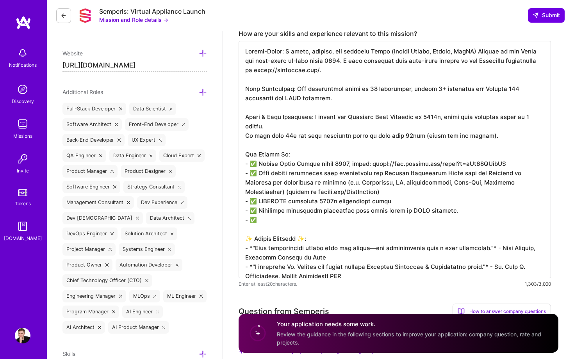
scroll to position [251, 0]
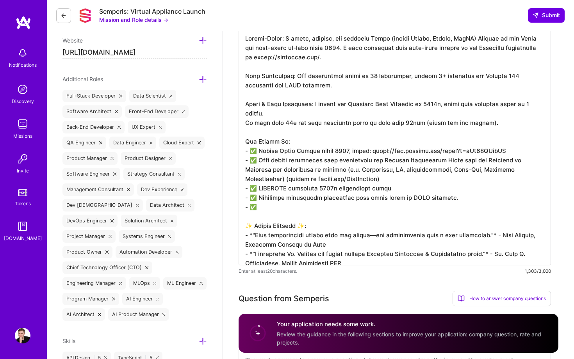
click at [315, 196] on textarea at bounding box center [395, 146] width 312 height 237
paste textarea "Azure DevOps."
drag, startPoint x: 258, startPoint y: 142, endPoint x: 296, endPoint y: 139, distance: 37.6
click at [295, 139] on textarea at bounding box center [395, 146] width 312 height 237
click at [258, 201] on textarea at bounding box center [395, 146] width 312 height 237
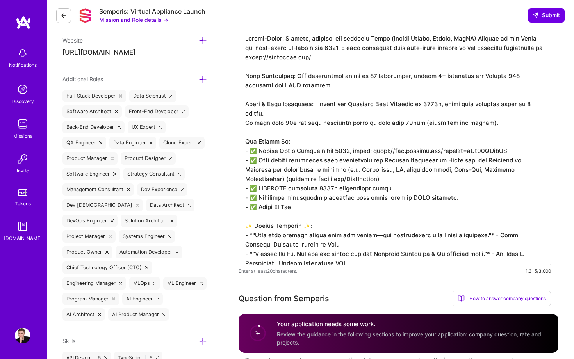
click at [262, 198] on textarea at bounding box center [395, 146] width 312 height 237
click at [291, 198] on textarea at bounding box center [395, 146] width 312 height 237
click at [350, 198] on textarea at bounding box center [395, 146] width 312 height 237
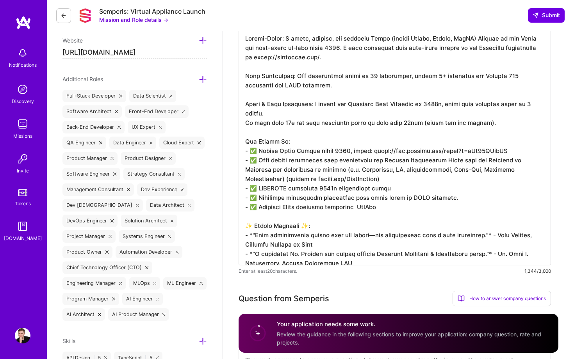
paste textarea "Azure"
drag, startPoint x: 351, startPoint y: 198, endPoint x: 395, endPoint y: 199, distance: 44.1
click at [396, 199] on textarea at bounding box center [395, 146] width 312 height 237
paste textarea "Azure DevOps"
click at [407, 170] on textarea at bounding box center [395, 146] width 312 height 237
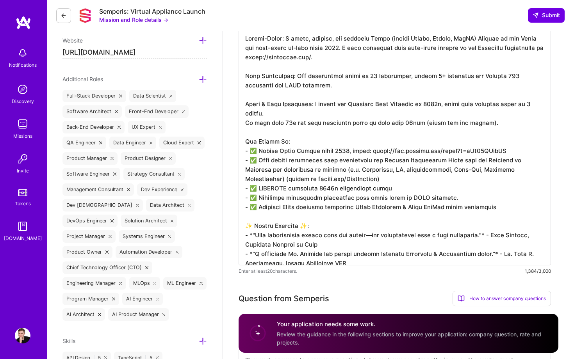
scroll to position [423, 0]
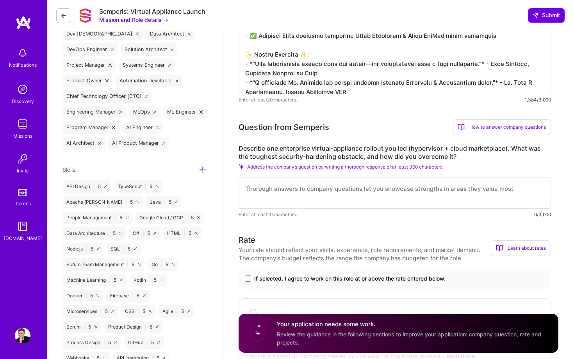
type textarea "Loremi-Dolor: S ametc, adipisc, eli seddoeiu Tempo (incidi Utlabo, Etdolo, MagN…"
click at [406, 196] on textarea at bounding box center [395, 193] width 312 height 31
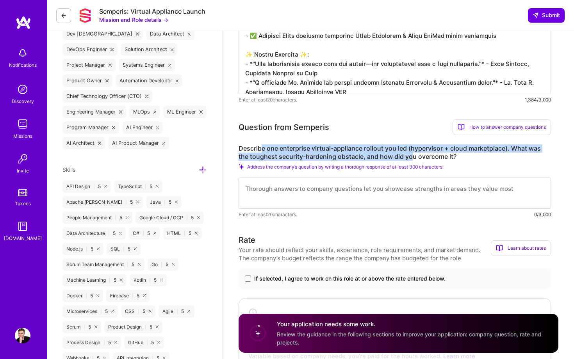
drag, startPoint x: 261, startPoint y: 147, endPoint x: 413, endPoint y: 155, distance: 152.9
click at [413, 155] on label "Describe one enterprise virtual-appliance rollout you led (hypervisor + cloud m…" at bounding box center [395, 153] width 312 height 16
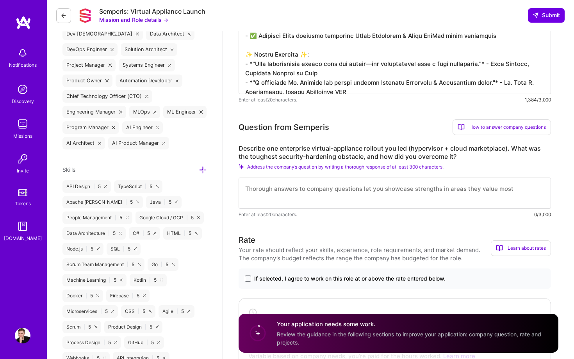
click at [293, 193] on textarea at bounding box center [395, 193] width 312 height 31
paste textarea "[URL][DOMAIN_NAME]"
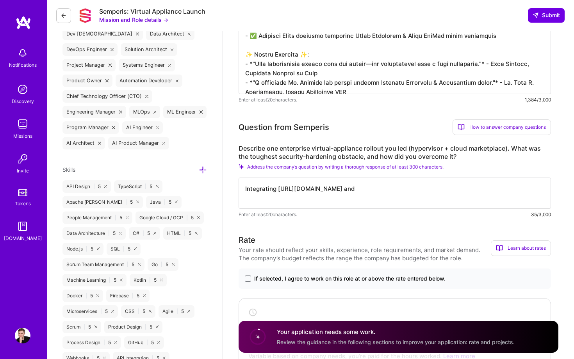
click at [348, 189] on textarea "Integrating [URL][DOMAIN_NAME] and" at bounding box center [395, 193] width 312 height 31
click at [330, 189] on textarea "Integrating [URL][DOMAIN_NAME] and" at bounding box center [395, 193] width 312 height 31
paste textarea "[URL][DOMAIN_NAME]"
click at [387, 190] on textarea "Integrating [URL][DOMAIN_NAME], [URL][DOMAIN_NAME]," at bounding box center [395, 193] width 312 height 31
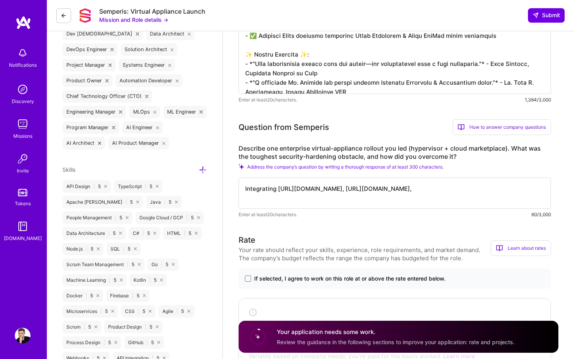
click at [387, 190] on textarea "Integrating [URL][DOMAIN_NAME], [URL][DOMAIN_NAME]," at bounding box center [395, 193] width 312 height 31
paste textarea "[URL][DOMAIN_NAME]"
paste textarea "Kubescape"
click at [452, 190] on textarea "Integrating [URL][DOMAIN_NAME], [URL][DOMAIN_NAME], [URL][DOMAIN_NAME], Kubesca…" at bounding box center [395, 193] width 312 height 31
click at [465, 190] on textarea "Integrating [URL][DOMAIN_NAME], [URL][DOMAIN_NAME], [URL][DOMAIN_NAME], Kubesca…" at bounding box center [395, 193] width 312 height 31
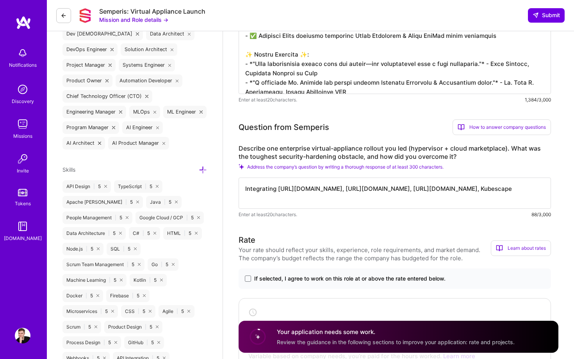
click at [465, 190] on textarea "Integrating [URL][DOMAIN_NAME], [URL][DOMAIN_NAME], [URL][DOMAIN_NAME], Kubesca…" at bounding box center [395, 193] width 312 height 31
paste textarea "[URL][DOMAIN_NAME]"
click at [324, 189] on textarea "Integrating [URL][DOMAIN_NAME], [URL][DOMAIN_NAME], [URL][DOMAIN_NAME], [URL][D…" at bounding box center [395, 193] width 312 height 31
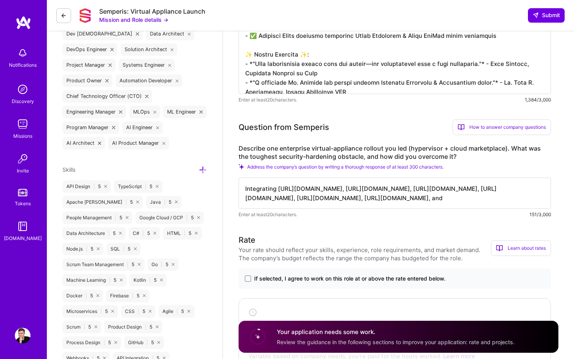
click at [326, 189] on textarea "Integrating [URL][DOMAIN_NAME], [URL][DOMAIN_NAME], [URL][DOMAIN_NAME], [URL][D…" at bounding box center [395, 193] width 312 height 31
paste textarea "[DOMAIN_NAME][URL]"
click at [460, 197] on textarea "Integrating [URL][DOMAIN_NAME], [URL][DOMAIN_NAME], [URL][DOMAIN_NAME], [URL][D…" at bounding box center [395, 193] width 312 height 31
click at [429, 198] on textarea "Integrating [URL][DOMAIN_NAME], [URL][DOMAIN_NAME], [URL][DOMAIN_NAME], [URL][D…" at bounding box center [395, 193] width 312 height 31
paste textarea "[URL][DOMAIN_NAME]"
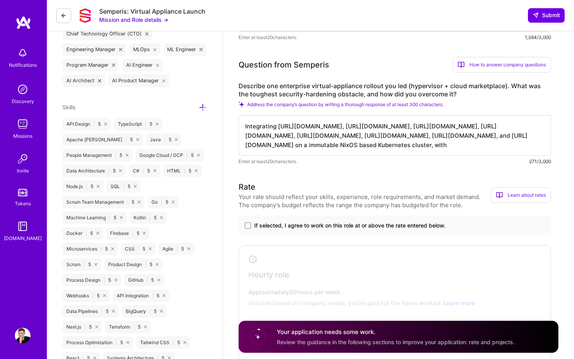
scroll to position [505, 0]
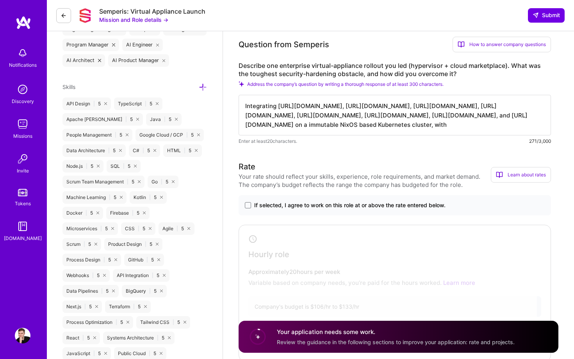
type textarea "Integrating [URL][DOMAIN_NAME], [URL][DOMAIN_NAME], [URL][DOMAIN_NAME], [URL][D…"
click at [331, 207] on span "If selected, I agree to work on this role at or above the rate entered below." at bounding box center [349, 206] width 191 height 8
click at [0, 0] on input "If selected, I agree to work on this role at or above the rate entered below." at bounding box center [0, 0] width 0 height 0
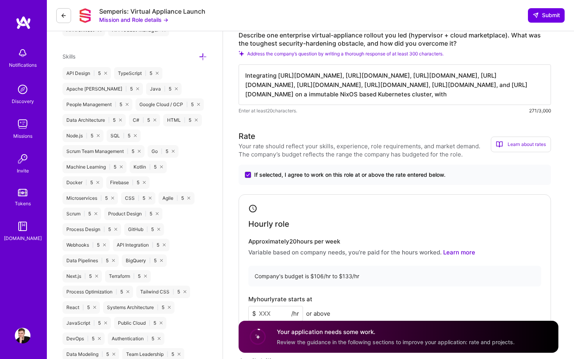
scroll to position [576, 0]
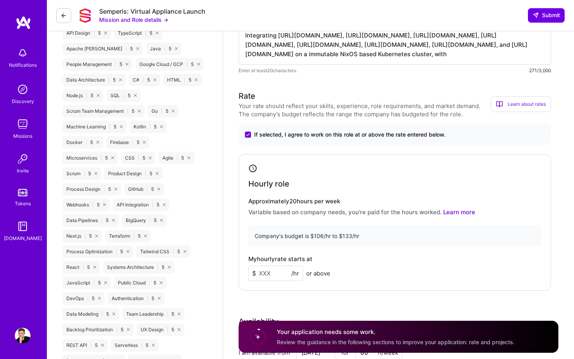
click at [284, 270] on input at bounding box center [275, 273] width 55 height 15
type input "106"
click at [454, 125] on div "If selected, I agree to work on this role at or above the rate entered below." at bounding box center [395, 135] width 312 height 20
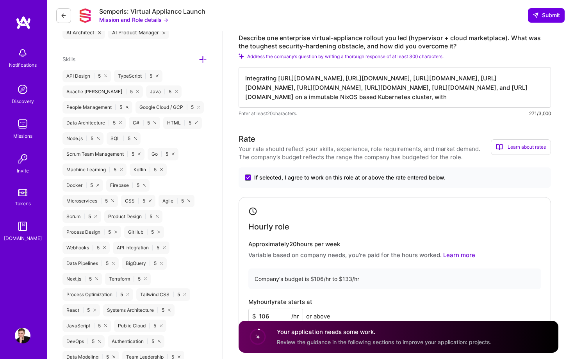
scroll to position [530, 0]
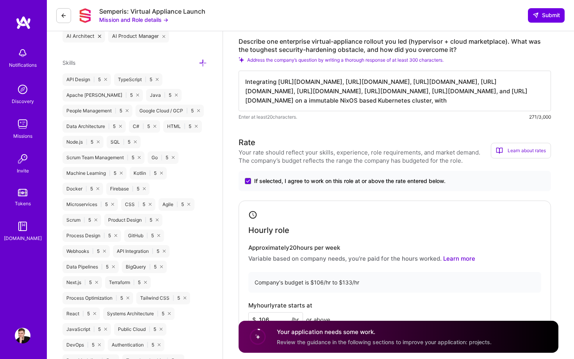
click at [529, 102] on textarea "Integrating [URL][DOMAIN_NAME], [URL][DOMAIN_NAME], [URL][DOMAIN_NAME], [URL][D…" at bounding box center [395, 91] width 312 height 41
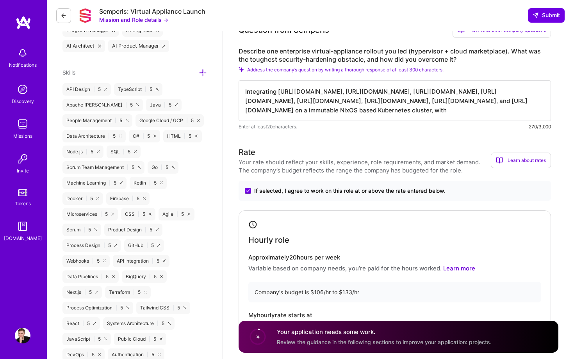
scroll to position [516, 0]
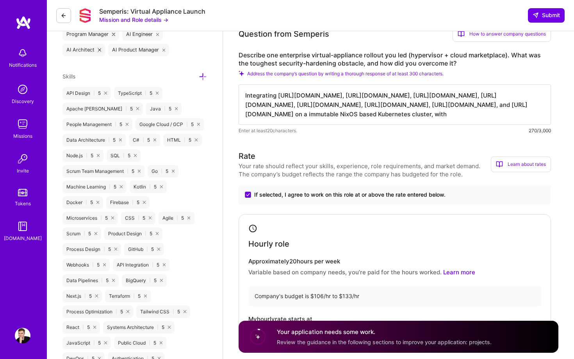
drag, startPoint x: 516, startPoint y: 115, endPoint x: 536, endPoint y: 115, distance: 20.7
click at [536, 115] on textarea "Integrating [URL][DOMAIN_NAME], [URL][DOMAIN_NAME], [URL][DOMAIN_NAME], [URL][D…" at bounding box center [395, 104] width 312 height 41
click at [278, 95] on textarea "Integrating [URL][DOMAIN_NAME], [URL][DOMAIN_NAME], [URL][DOMAIN_NAME], [URL][D…" at bounding box center [395, 104] width 312 height 41
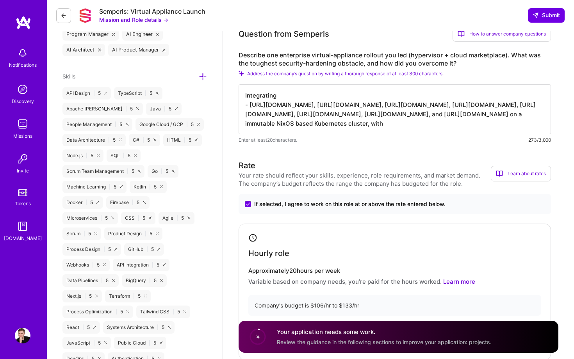
click at [299, 107] on textarea "Integrating - [URL][DOMAIN_NAME], [URL][DOMAIN_NAME], [URL][DOMAIN_NAME], [URL]…" at bounding box center [395, 109] width 312 height 50
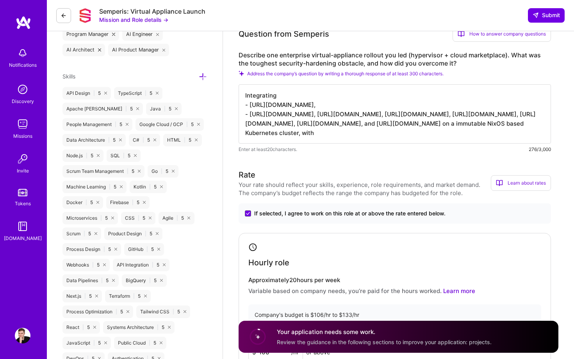
click at [307, 116] on textarea "Integrating - [URL][DOMAIN_NAME], - [URL][DOMAIN_NAME], [URL][DOMAIN_NAME], [UR…" at bounding box center [395, 113] width 312 height 59
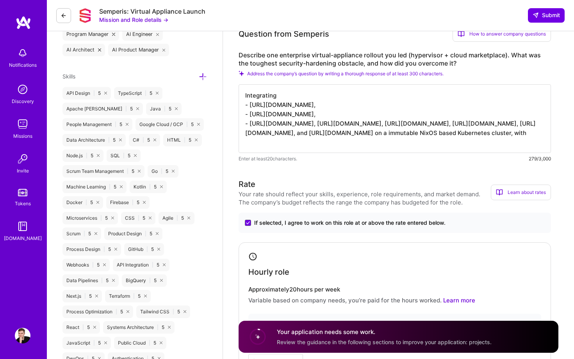
click at [300, 126] on textarea "Integrating - [URL][DOMAIN_NAME], - [URL][DOMAIN_NAME], - [URL][DOMAIN_NAME], […" at bounding box center [395, 118] width 312 height 69
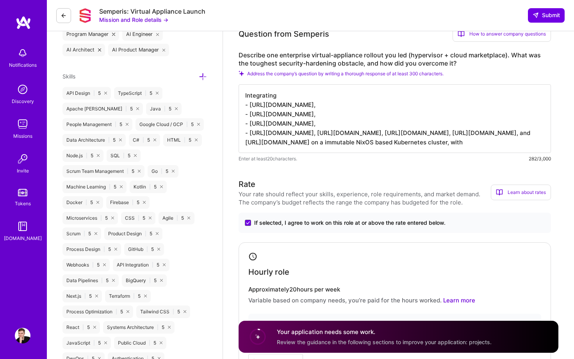
click at [331, 135] on textarea "Integrating - [URL][DOMAIN_NAME], - [URL][DOMAIN_NAME], - [URL][DOMAIN_NAME], -…" at bounding box center [395, 118] width 312 height 69
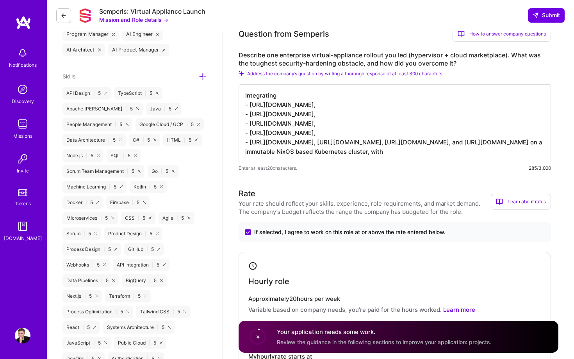
click at [311, 142] on textarea "Integrating - [URL][DOMAIN_NAME], - [URL][DOMAIN_NAME], - [URL][DOMAIN_NAME], -…" at bounding box center [395, 123] width 312 height 78
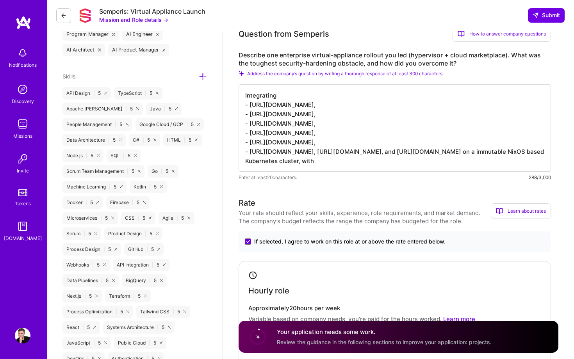
click at [320, 154] on textarea "Integrating - [URL][DOMAIN_NAME], - [URL][DOMAIN_NAME], - [URL][DOMAIN_NAME], -…" at bounding box center [395, 127] width 312 height 87
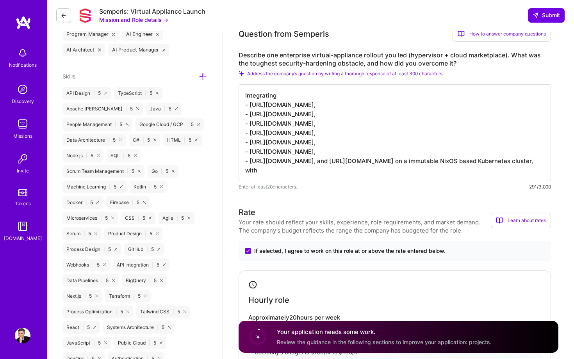
click at [312, 162] on textarea "Integrating - [URL][DOMAIN_NAME], - [URL][DOMAIN_NAME], - [URL][DOMAIN_NAME], -…" at bounding box center [395, 132] width 312 height 97
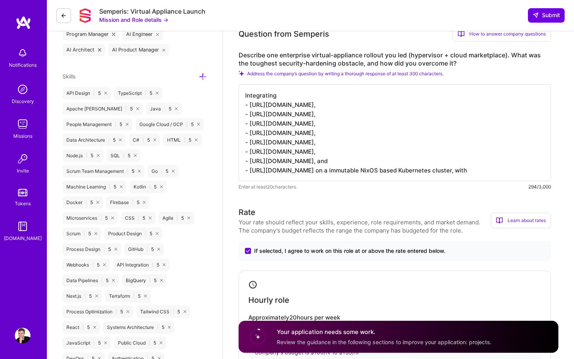
click at [382, 170] on textarea "Integrating - [URL][DOMAIN_NAME], - [URL][DOMAIN_NAME], - [URL][DOMAIN_NAME], -…" at bounding box center [395, 132] width 312 height 97
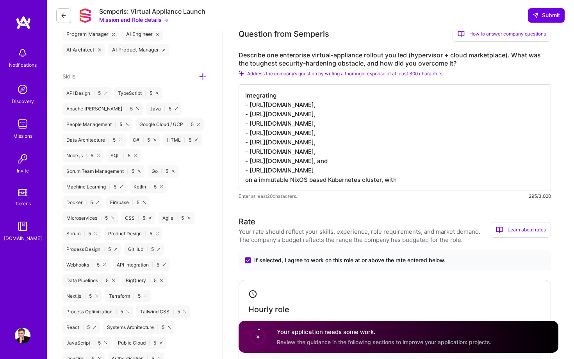
click at [405, 177] on textarea "Integrating - [URL][DOMAIN_NAME], - [URL][DOMAIN_NAME], - [URL][DOMAIN_NAME], -…" at bounding box center [395, 137] width 312 height 106
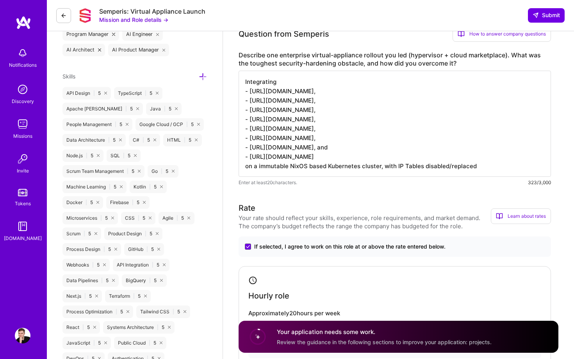
click at [278, 93] on textarea "Integrating - [URL][DOMAIN_NAME], - [URL][DOMAIN_NAME], - [URL][DOMAIN_NAME], -…" at bounding box center [395, 124] width 312 height 106
click at [474, 165] on textarea "Integrating - [URL][DOMAIN_NAME], - [URL][DOMAIN_NAME], - [URL][DOMAIN_NAME], -…" at bounding box center [395, 124] width 312 height 106
paste textarea "cilium"
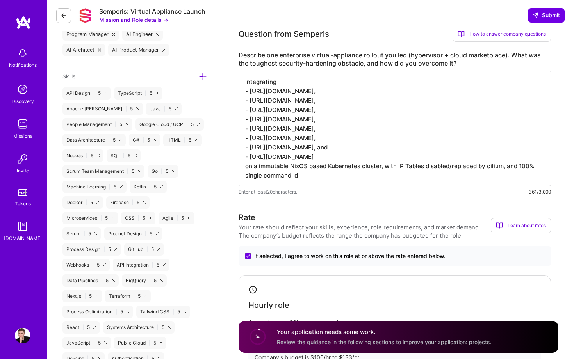
drag, startPoint x: 516, startPoint y: 167, endPoint x: 529, endPoint y: 167, distance: 13.7
click at [529, 167] on textarea "Integrating - [URL][DOMAIN_NAME], - [URL][DOMAIN_NAME], - [URL][DOMAIN_NAME], -…" at bounding box center [395, 129] width 312 height 116
click at [496, 179] on textarea "Integrating - [URL][DOMAIN_NAME], - [URL][DOMAIN_NAME], - [URL][DOMAIN_NAME], -…" at bounding box center [395, 129] width 312 height 116
click at [276, 173] on textarea "Integrating - [URL][DOMAIN_NAME], - [URL][DOMAIN_NAME], - [URL][DOMAIN_NAME], -…" at bounding box center [395, 129] width 312 height 116
click at [282, 174] on textarea "Integrating - [URL][DOMAIN_NAME], - [URL][DOMAIN_NAME], - [URL][DOMAIN_NAME], -…" at bounding box center [395, 129] width 312 height 116
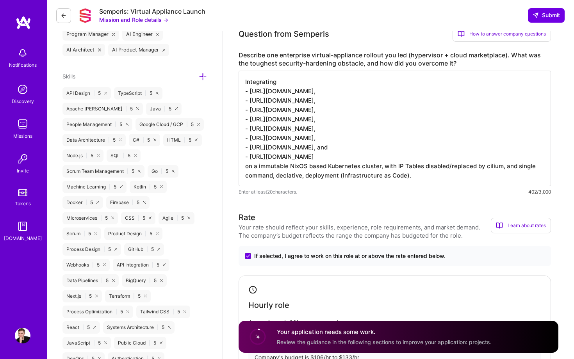
click at [282, 174] on textarea "Integrating - [URL][DOMAIN_NAME], - [URL][DOMAIN_NAME], - [URL][DOMAIN_NAME], -…" at bounding box center [395, 129] width 312 height 116
paste textarea "ra"
click at [418, 177] on textarea "Integrating - [URL][DOMAIN_NAME], - [URL][DOMAIN_NAME], - [URL][DOMAIN_NAME], -…" at bounding box center [395, 129] width 312 height 116
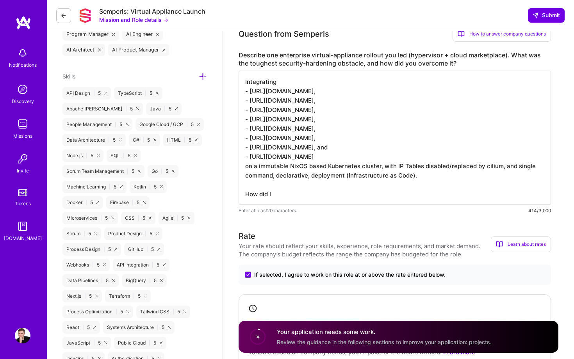
type textarea "Integrating - [URL][DOMAIN_NAME], - [URL][DOMAIN_NAME], - [URL][DOMAIN_NAME], -…"
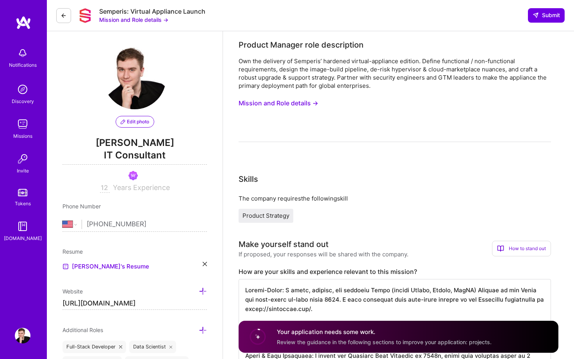
select select "US"
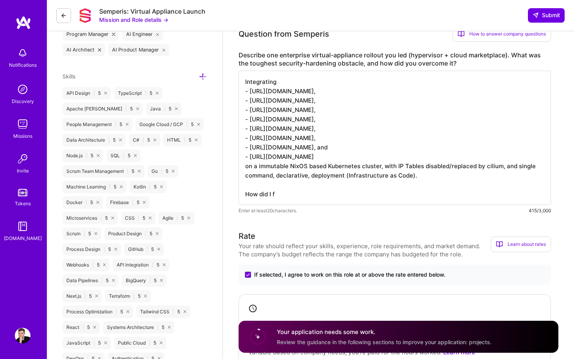
scroll to position [1, 0]
click at [416, 177] on textarea "Integrating - https://cilium.io/, - https://tetragon.io/, - https://trivy.dev/,…" at bounding box center [395, 138] width 312 height 134
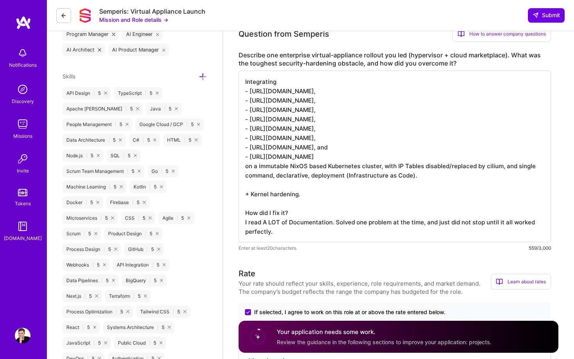
click at [469, 222] on textarea "Integrating - https://cilium.io/, - https://tetragon.io/, - https://trivy.dev/,…" at bounding box center [395, 157] width 312 height 172
click at [332, 223] on textarea "Integrating - https://cilium.io/, - https://tetragon.io/, - https://trivy.dev/,…" at bounding box center [395, 157] width 312 height 172
click at [292, 223] on textarea "Integrating - https://cilium.io/, - https://tetragon.io/, - https://trivy.dev/,…" at bounding box center [395, 157] width 312 height 172
click at [294, 220] on textarea "Integrating - https://cilium.io/, - https://tetragon.io/, - https://trivy.dev/,…" at bounding box center [395, 157] width 312 height 172
click at [267, 221] on textarea "Integrating - https://cilium.io/, - https://tetragon.io/, - https://trivy.dev/,…" at bounding box center [395, 157] width 312 height 172
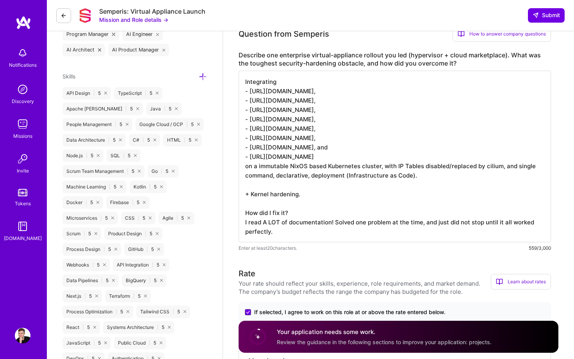
click at [320, 235] on textarea "Integrating - https://cilium.io/, - https://tetragon.io/, - https://trivy.dev/,…" at bounding box center [395, 157] width 312 height 172
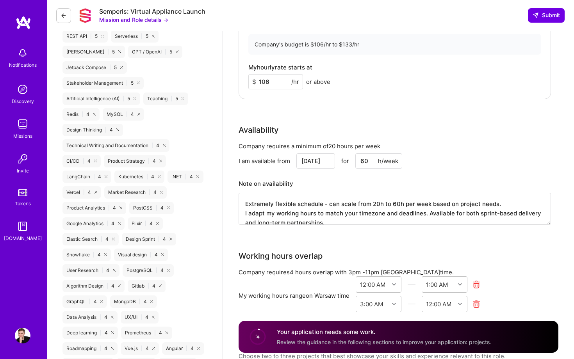
scroll to position [885, 0]
type textarea "Integrating - https://cilium.io/, - https://tetragon.io/, - https://trivy.dev/,…"
drag, startPoint x: 329, startPoint y: 205, endPoint x: 235, endPoint y: 204, distance: 93.8
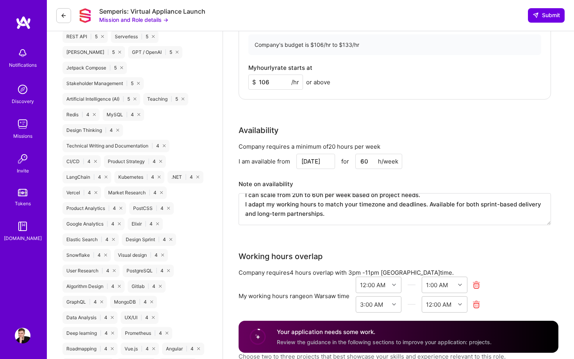
click at [428, 205] on textarea "I can scale from 20h to 60h per week based on project needs. I adapt my working…" at bounding box center [395, 209] width 312 height 32
click at [443, 212] on textarea "I can scale from 20h to 60h per week based on project needs. I adapt my working…" at bounding box center [395, 209] width 312 height 32
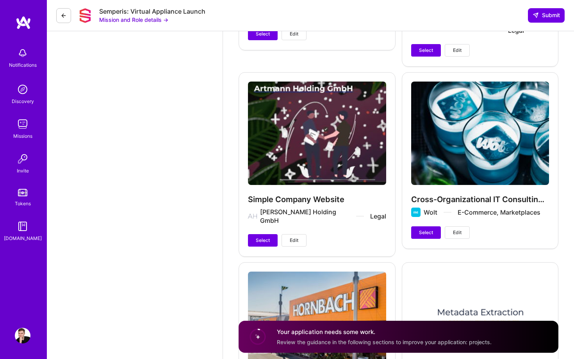
scroll to position [1698, 0]
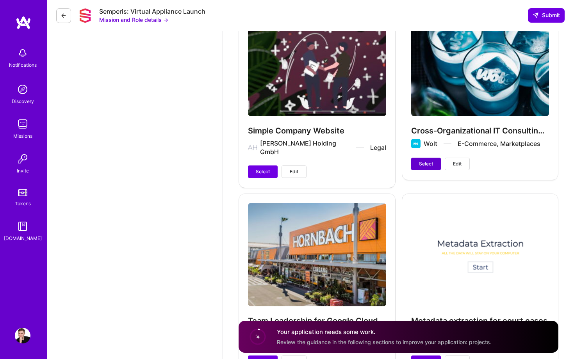
type textarea "I can scale from 20h to 60h per week based on project needs. I adapt my working…"
click at [425, 162] on span "Select" at bounding box center [426, 164] width 14 height 7
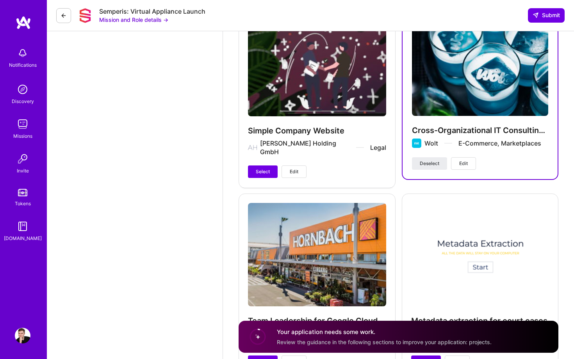
scroll to position [1873, 0]
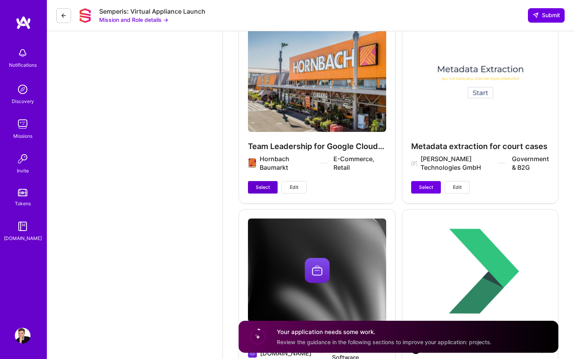
click at [261, 185] on button "Select" at bounding box center [263, 187] width 30 height 12
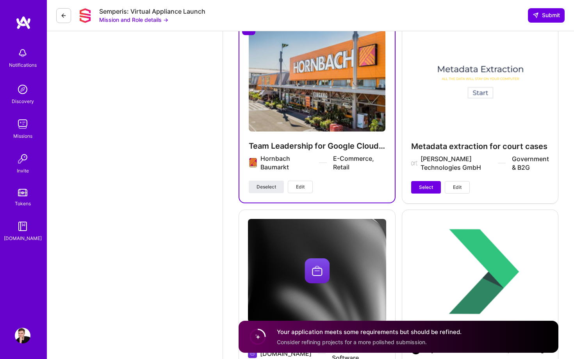
scroll to position [1965, 0]
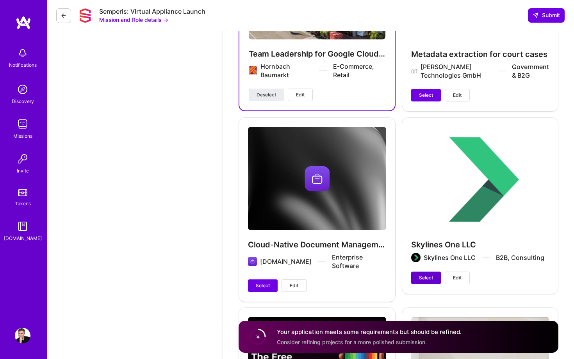
click at [428, 275] on span "Select" at bounding box center [426, 278] width 14 height 7
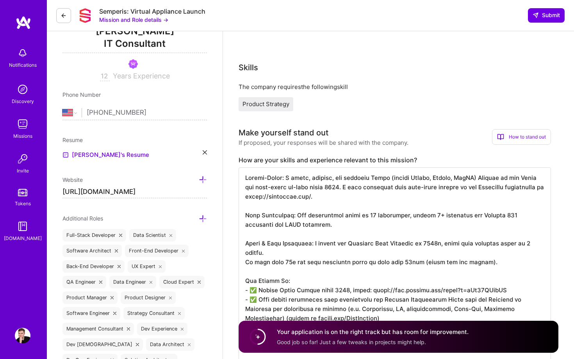
scroll to position [0, 0]
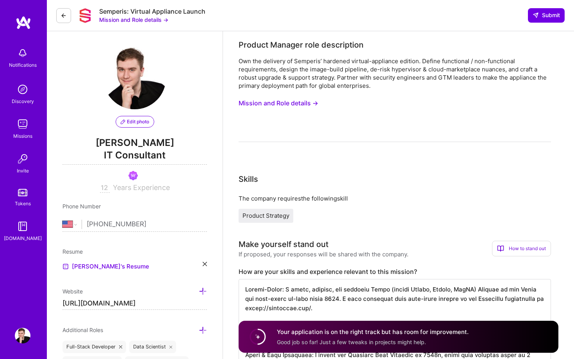
click at [257, 103] on button "Mission and Role details →" at bounding box center [279, 103] width 80 height 14
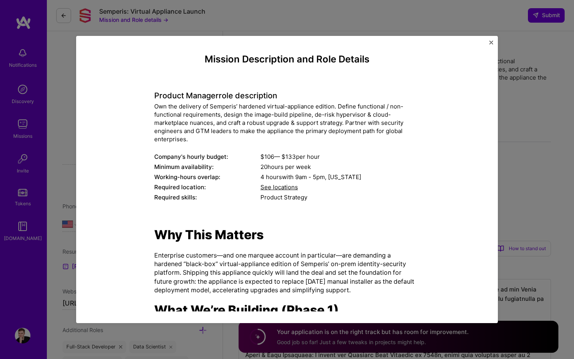
drag, startPoint x: 360, startPoint y: 294, endPoint x: 145, endPoint y: -7, distance: 369.4
copy body "Edit photo Lars Artmann IT Consultant Years Experience Phone Number Afghanistan…"
click at [491, 46] on button "Close" at bounding box center [491, 45] width 4 height 8
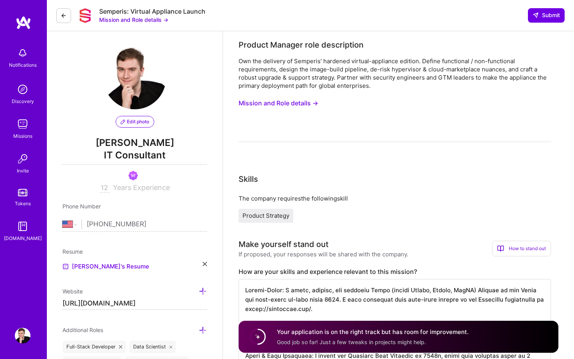
click at [434, 189] on div "Skills The company requires the following skill Product Strategy" at bounding box center [395, 198] width 312 height 50
click at [307, 106] on button "Mission and Role details →" at bounding box center [279, 103] width 80 height 14
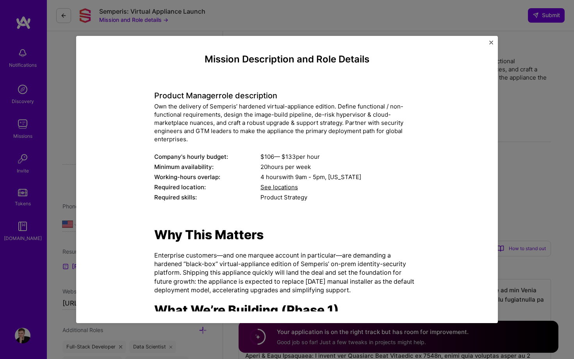
click at [298, 140] on div "Own the delivery of Semperis’ hardened virtual-appliance edition. Define functi…" at bounding box center [287, 122] width 266 height 41
drag, startPoint x: 346, startPoint y: 297, endPoint x: 208, endPoint y: 44, distance: 288.1
click at [208, 45] on div "Mission Description and Role Details Product Manager role description Own the d…" at bounding box center [287, 179] width 422 height 287
copy div "Mission Description and Role Details Product Manager role description Own the d…"
click at [270, 20] on div "Mission Description and Role Details Product Manager role description Own the d…" at bounding box center [287, 179] width 574 height 359
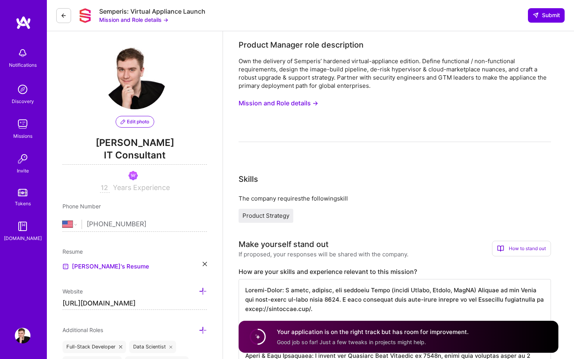
click at [164, 10] on div "Semperis: Virtual Appliance Launch" at bounding box center [152, 11] width 106 height 8
copy div "Semperis: Virtual Appliance Launch"
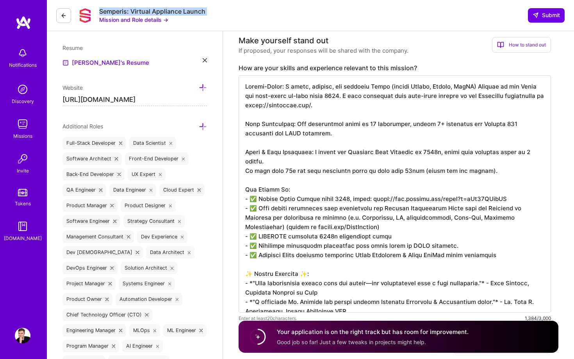
scroll to position [176, 0]
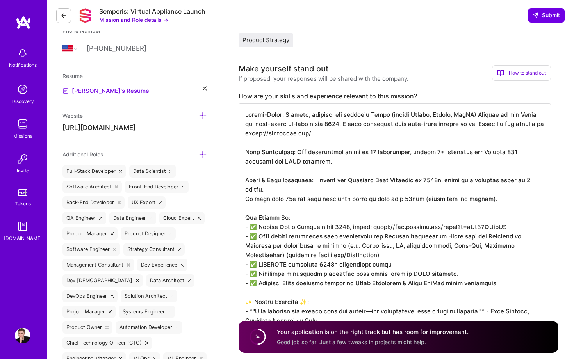
click at [249, 69] on div "Make yourself stand out" at bounding box center [284, 69] width 90 height 12
copy div "Make yourself stand out"
click at [315, 95] on label "How are your skills and experience relevant to this mission?" at bounding box center [395, 96] width 312 height 8
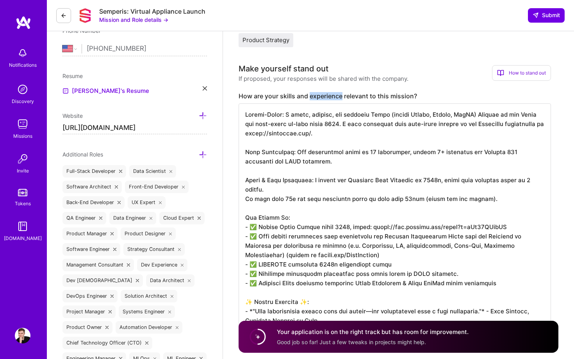
click at [315, 95] on label "How are your skills and experience relevant to this mission?" at bounding box center [395, 96] width 312 height 8
copy label "How are your skills and experience relevant to this mission?"
click at [343, 168] on textarea at bounding box center [395, 222] width 312 height 237
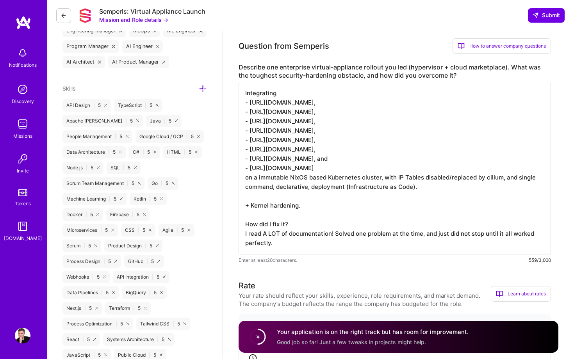
scroll to position [0, 0]
click at [294, 69] on label "Describe one enterprise virtual-appliance rollout you led (hypervisor + cloud m…" at bounding box center [395, 71] width 312 height 16
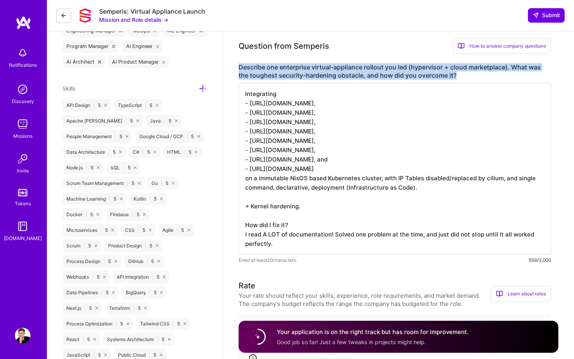
click at [294, 69] on label "Describe one enterprise virtual-appliance rollout you led (hypervisor + cloud m…" at bounding box center [395, 71] width 312 height 16
copy label "Describe one enterprise virtual-appliance rollout you led (hypervisor + cloud m…"
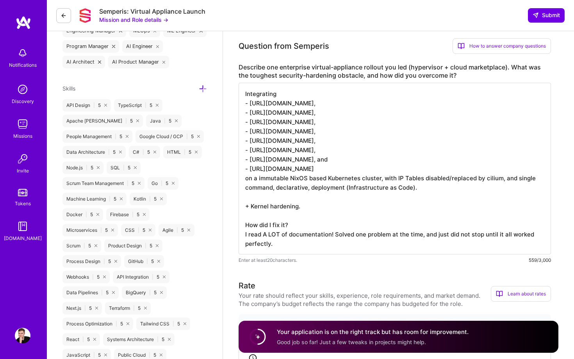
click at [386, 141] on textarea "Integrating - https://cilium.io/, - https://tetragon.io/, - https://trivy.dev/,…" at bounding box center [395, 169] width 312 height 172
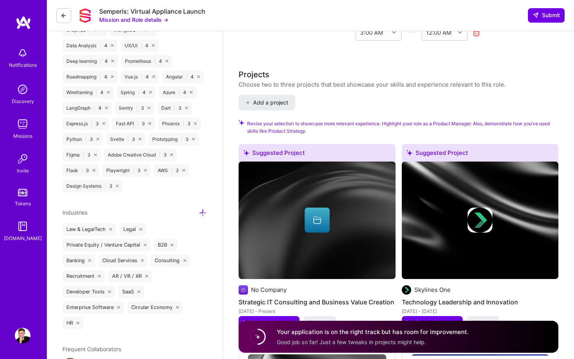
scroll to position [1157, 0]
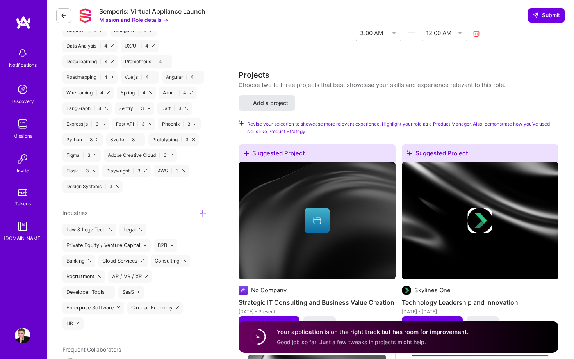
click at [277, 105] on span "Add a project" at bounding box center [267, 103] width 43 height 8
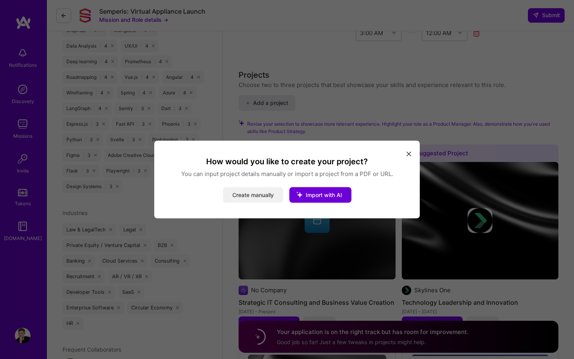
click at [261, 197] on button "Create manually" at bounding box center [253, 195] width 60 height 16
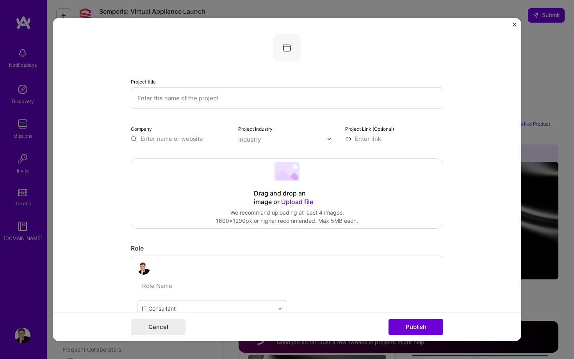
click at [141, 79] on div "Project title" at bounding box center [287, 93] width 312 height 32
copy div "Project title"
click at [173, 104] on input "text" at bounding box center [287, 97] width 312 height 21
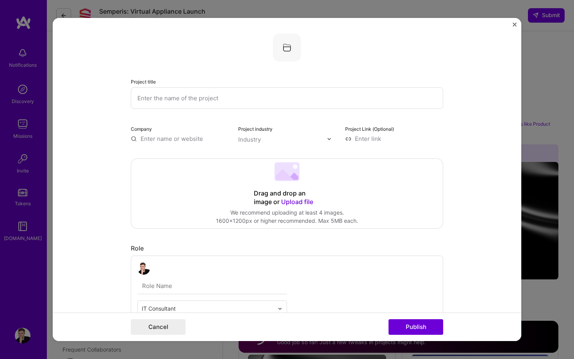
click at [150, 82] on label "Project title" at bounding box center [143, 82] width 25 height 6
copy div "Project title"
click at [150, 82] on label "Project title" at bounding box center [143, 82] width 25 height 6
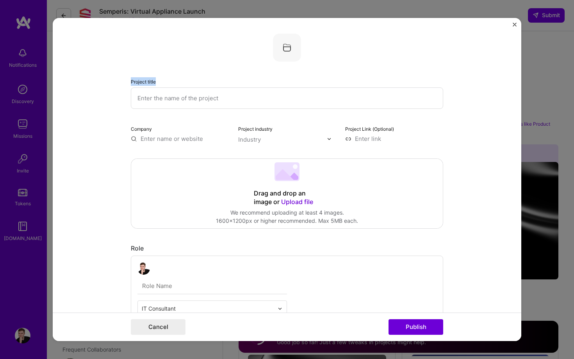
drag, startPoint x: 168, startPoint y: 82, endPoint x: 105, endPoint y: 82, distance: 62.5
click at [105, 82] on form "Project title Company Project industry Industry Project Link (Optional) Drag an…" at bounding box center [287, 179] width 469 height 323
copy label "Project title"
click at [176, 139] on input "text" at bounding box center [180, 139] width 98 height 8
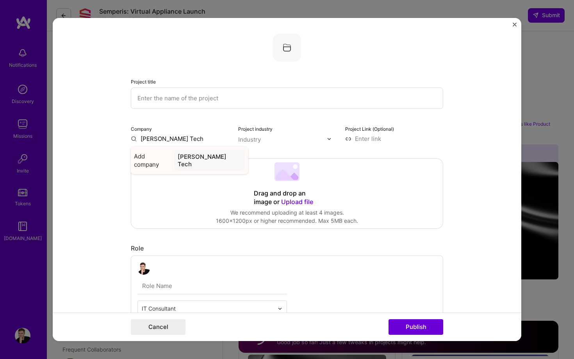
click at [188, 159] on div "Artmann Tech" at bounding box center [210, 160] width 70 height 21
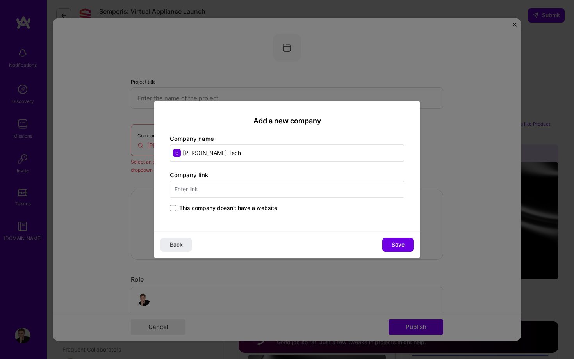
click at [178, 245] on span "Back" at bounding box center [176, 245] width 13 height 8
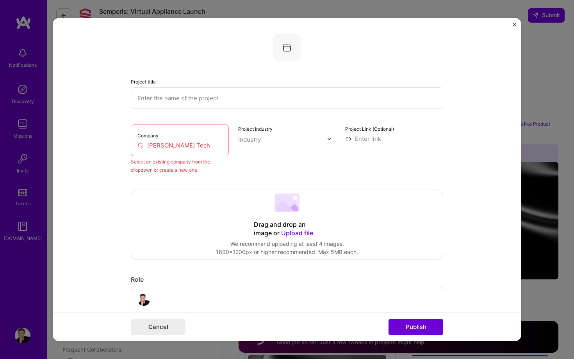
click at [180, 149] on input "Artmann Tech" at bounding box center [179, 145] width 85 height 8
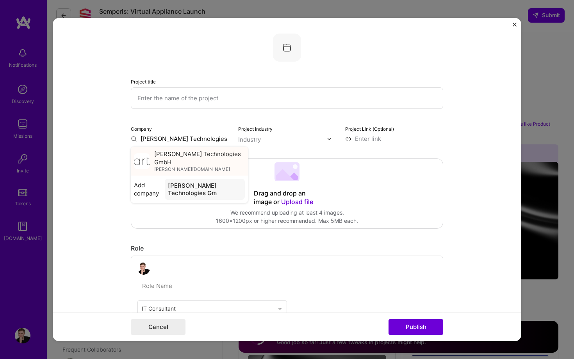
click at [189, 151] on span "[PERSON_NAME] Technologies GmbH" at bounding box center [199, 158] width 91 height 16
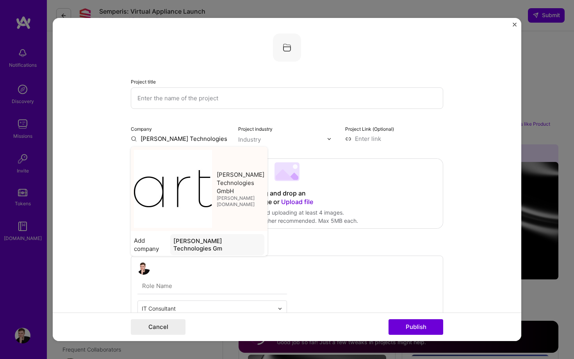
type input "[PERSON_NAME] Technologies GmbH"
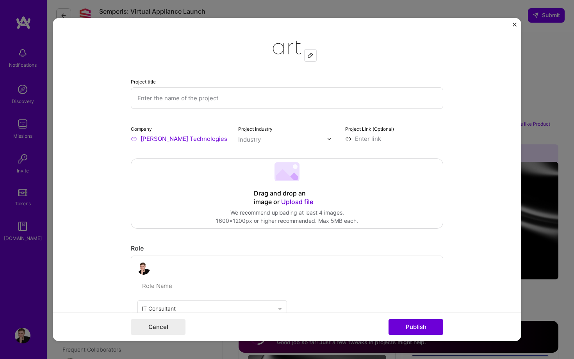
click at [274, 142] on input "text" at bounding box center [282, 140] width 89 height 8
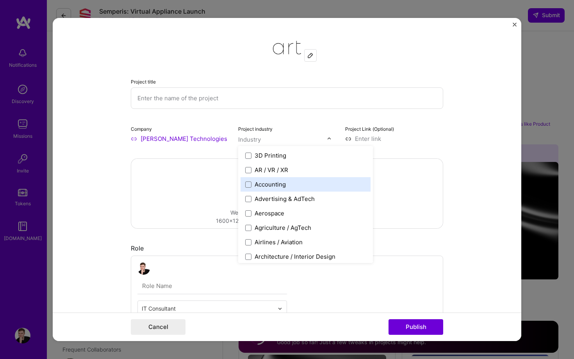
click at [304, 184] on label "Accounting" at bounding box center [305, 184] width 121 height 8
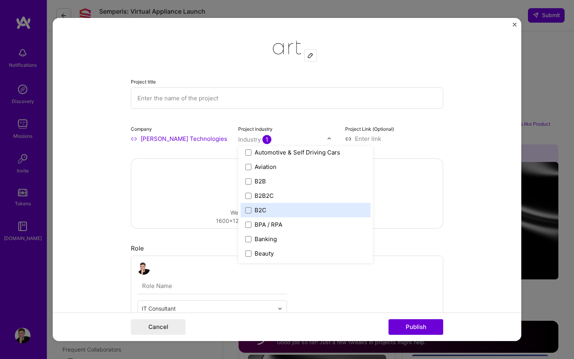
scroll to position [197, 0]
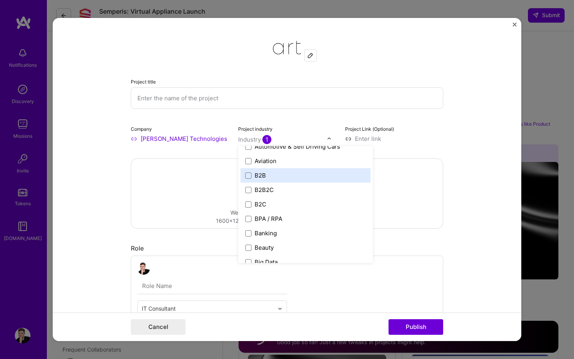
click at [298, 178] on label "B2B" at bounding box center [305, 175] width 121 height 8
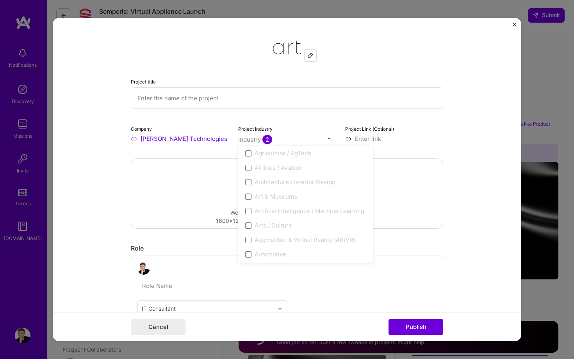
scroll to position [0, 0]
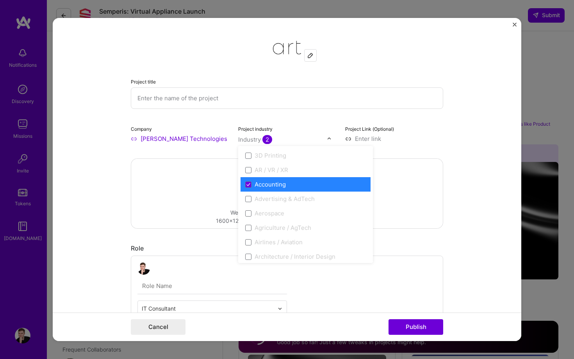
click at [298, 180] on div "Accounting" at bounding box center [306, 184] width 130 height 14
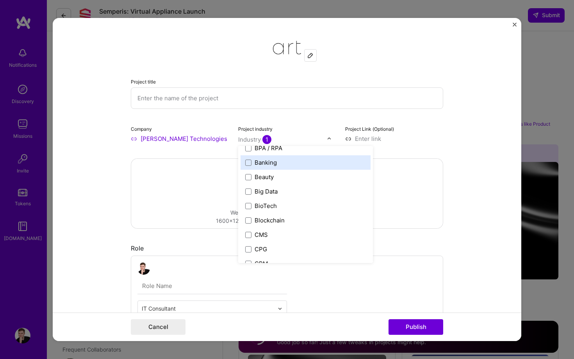
click at [302, 167] on label "Banking" at bounding box center [305, 163] width 121 height 8
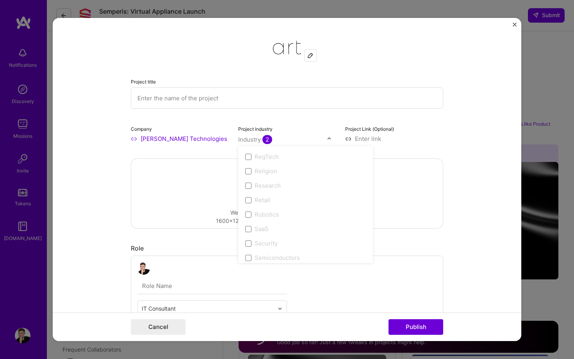
scroll to position [1622, 0]
click at [418, 107] on input "text" at bounding box center [287, 97] width 312 height 21
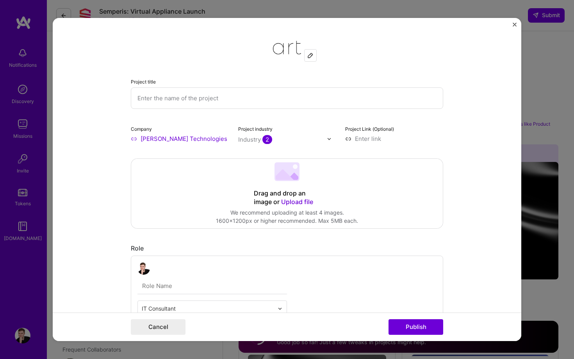
click at [387, 141] on input at bounding box center [394, 139] width 98 height 8
click at [409, 124] on div "Project title Company Artmann Technologies GmbH Project industry Industry 2 Pro…" at bounding box center [287, 88] width 312 height 109
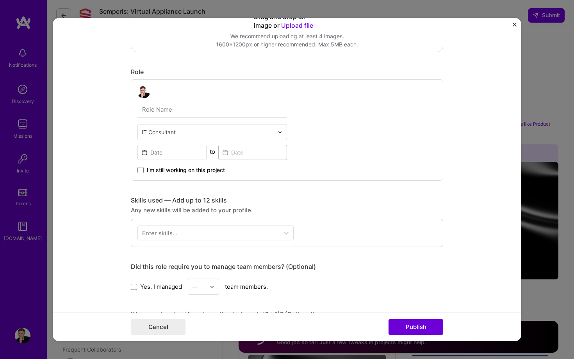
scroll to position [192, 0]
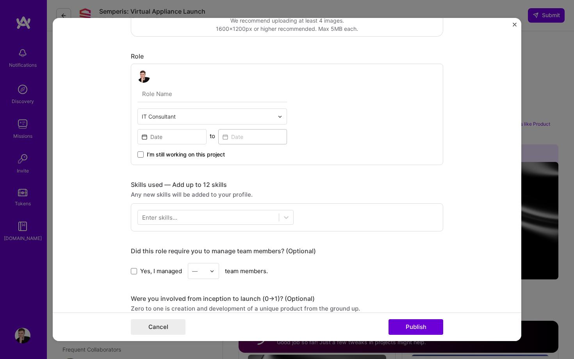
click at [140, 55] on div "Role" at bounding box center [287, 56] width 312 height 8
copy div "Role"
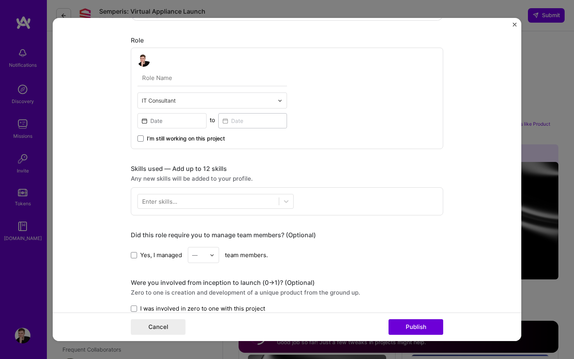
click at [180, 170] on div "Skills used — Add up to 12 skills" at bounding box center [287, 169] width 312 height 8
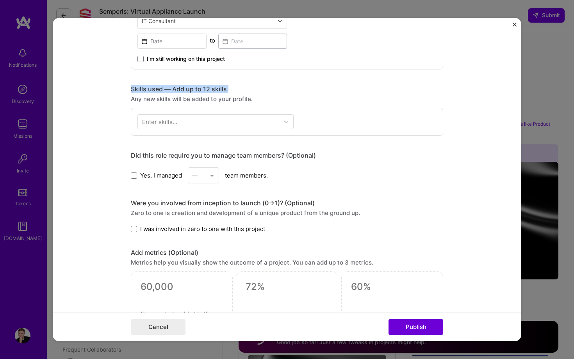
scroll to position [294, 0]
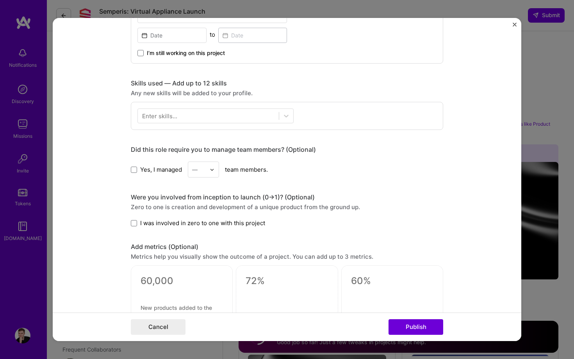
click at [114, 63] on form "Project title Company Artmann Technologies GmbH Project industry Industry 2 Pro…" at bounding box center [287, 179] width 469 height 323
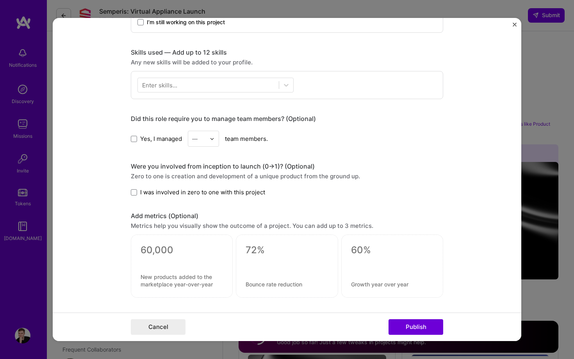
scroll to position [324, 0]
